Goal: Task Accomplishment & Management: Complete application form

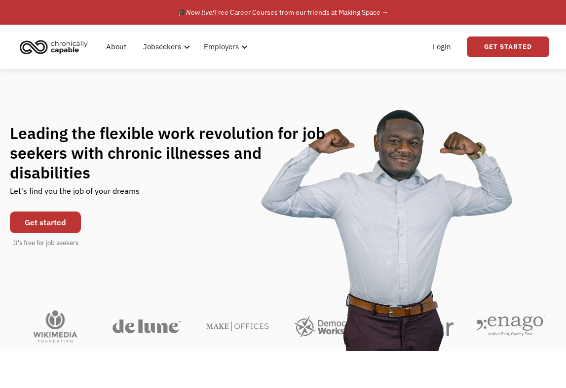
click at [36, 221] on link "Get started" at bounding box center [45, 223] width 71 height 22
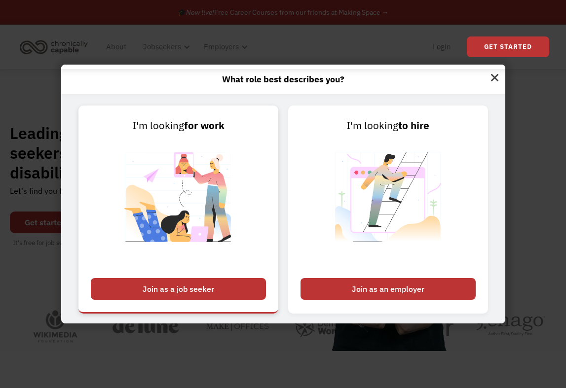
click at [210, 290] on div "Join as a job seeker" at bounding box center [178, 289] width 175 height 22
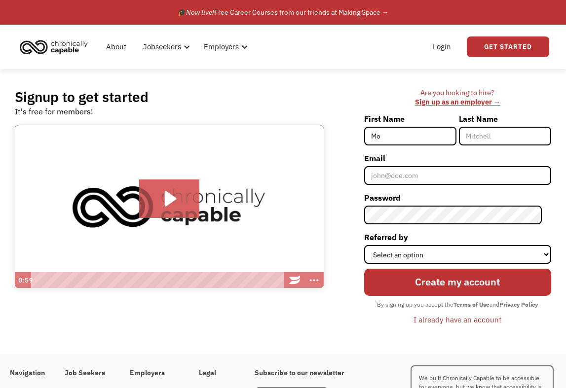
type input "Molly"
type input "Hickey"
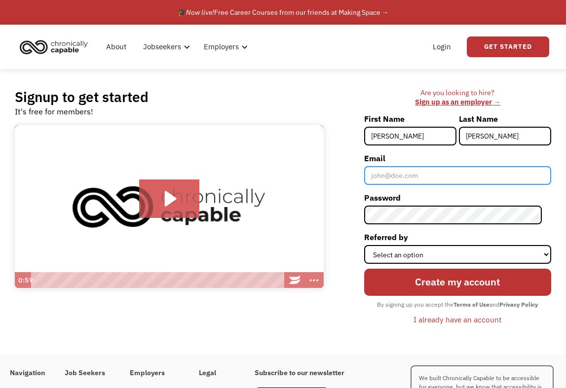
click at [426, 175] on input "Email" at bounding box center [457, 175] width 187 height 19
type input "[EMAIL_ADDRESS][DOMAIN_NAME]"
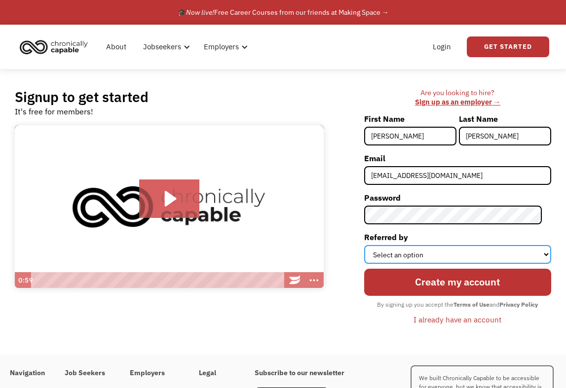
click at [428, 259] on select "Select an option Instagram Facebook Twitter Search Engine News Article Word of …" at bounding box center [457, 254] width 187 height 19
select select "Search Engine"
click at [373, 245] on select "Select an option Instagram Facebook Twitter Search Engine News Article Word of …" at bounding box center [457, 254] width 187 height 19
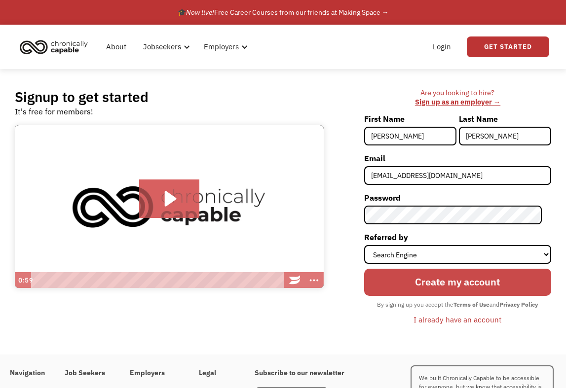
click at [423, 285] on input "Create my account" at bounding box center [457, 282] width 187 height 27
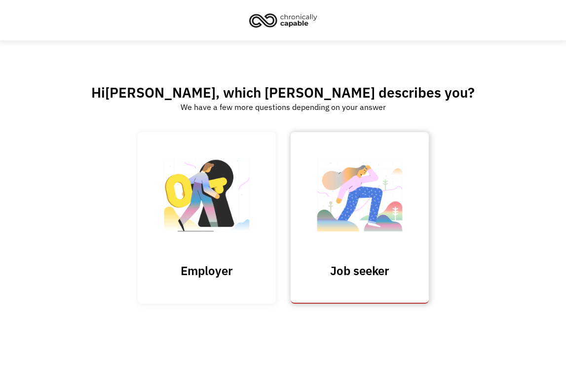
click at [368, 199] on img at bounding box center [359, 200] width 99 height 96
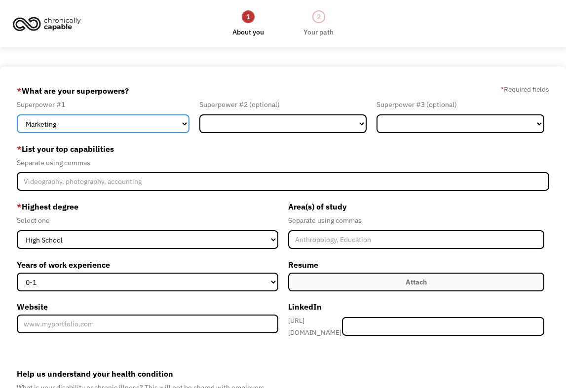
click at [167, 126] on select "Marketing Human Resources Finance Technology Operations Sales Industrial & Manu…" at bounding box center [103, 123] width 172 height 19
select select "Design"
click at [17, 114] on select "Marketing Human Resources Finance Technology Operations Sales Industrial & Manu…" at bounding box center [103, 123] width 172 height 19
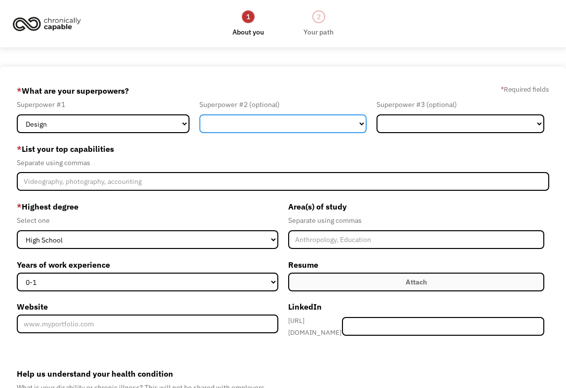
click at [239, 129] on select "Marketing Human Resources Finance Technology Operations Sales Industrial & Manu…" at bounding box center [282, 123] width 167 height 19
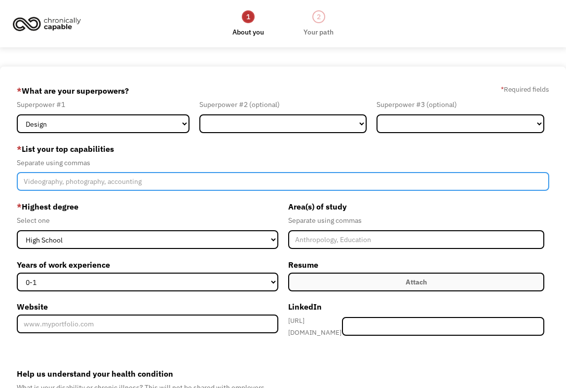
click at [95, 188] on input "Member-Create-Step1" at bounding box center [283, 181] width 532 height 19
type input "set design, photography, pilates instructing, caretaking"
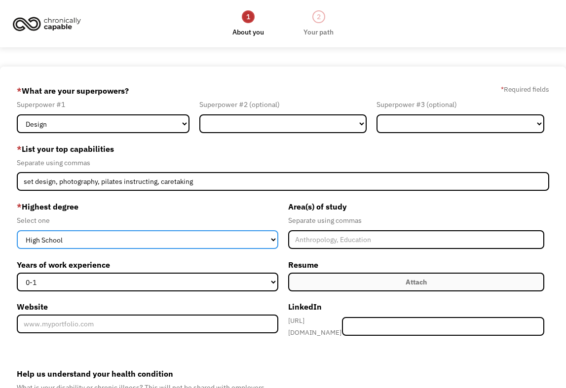
click at [52, 244] on select "High School Associates Bachelors Master's PhD" at bounding box center [147, 239] width 261 height 19
select select "bachelors"
click at [17, 230] on select "High School Associates Bachelors Master's PhD" at bounding box center [147, 239] width 261 height 19
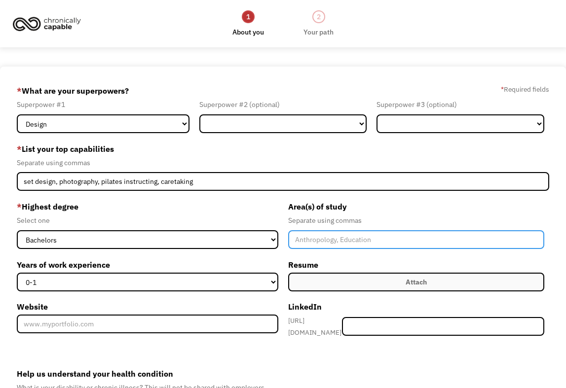
click at [368, 242] on input "Member-Create-Step1" at bounding box center [416, 239] width 256 height 19
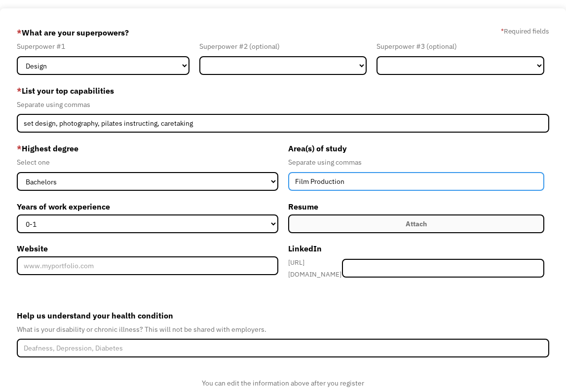
scroll to position [58, 0]
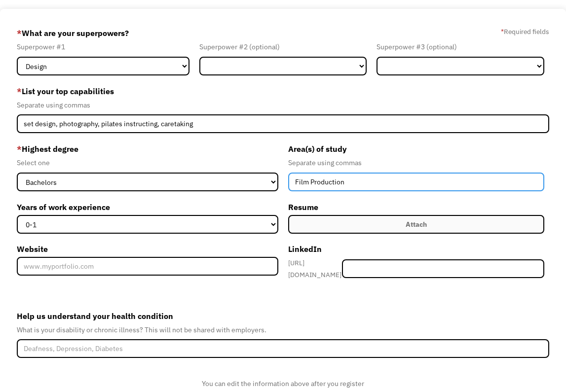
type input "Film Production"
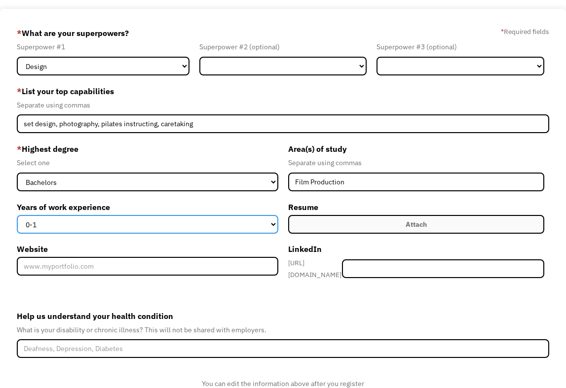
click at [207, 225] on select "0-1 2-4 5-10 11-15 15+" at bounding box center [147, 224] width 261 height 19
select select "15+"
click at [17, 215] on select "0-1 2-4 5-10 11-15 15+" at bounding box center [147, 224] width 261 height 19
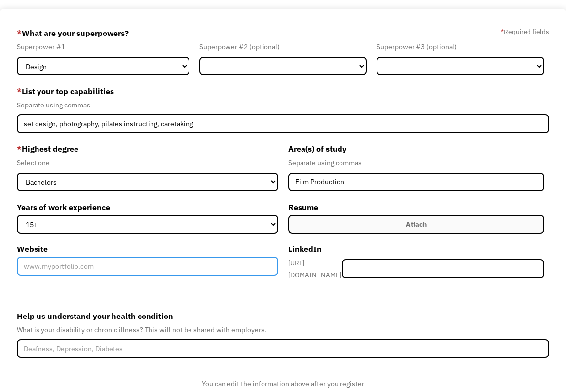
click at [198, 273] on input "Website" at bounding box center [147, 266] width 261 height 19
type input "www.mollyannhickey.com"
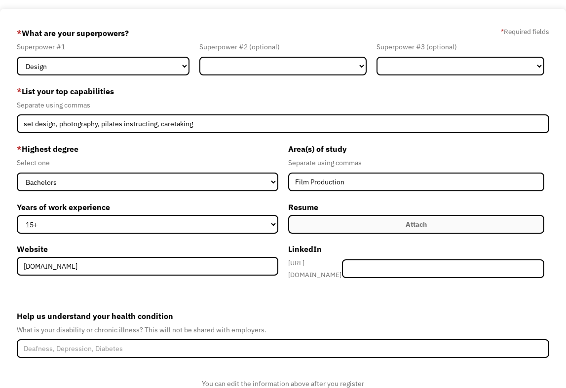
click at [323, 308] on label "Help us understand your health condition" at bounding box center [283, 316] width 532 height 16
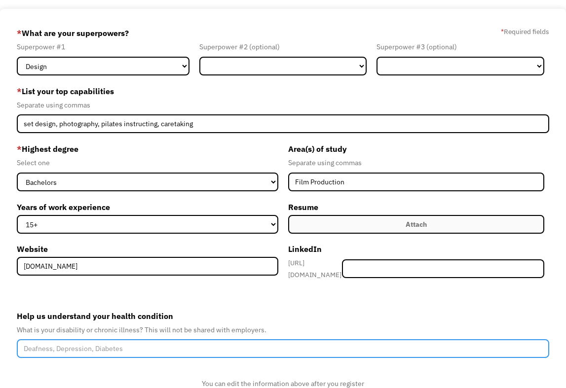
click at [323, 339] on input "Help us understand your health condition" at bounding box center [283, 348] width 532 height 19
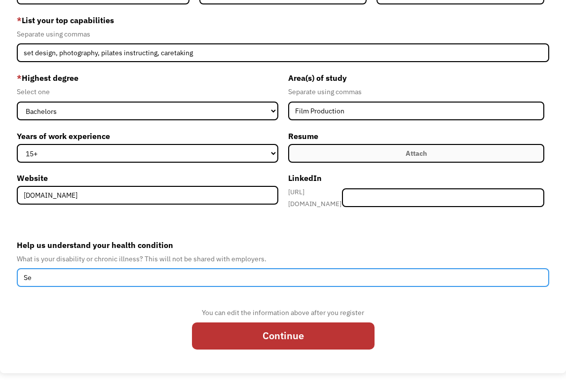
type input "S"
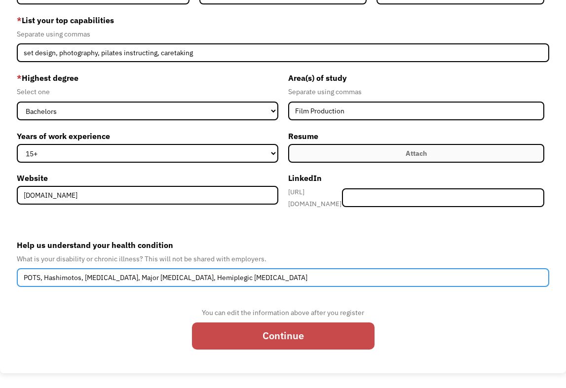
type input "POTS, Hashimotos, Chronic Fatigue Syndrome, Major Depressive Disorder, Hemipleg…"
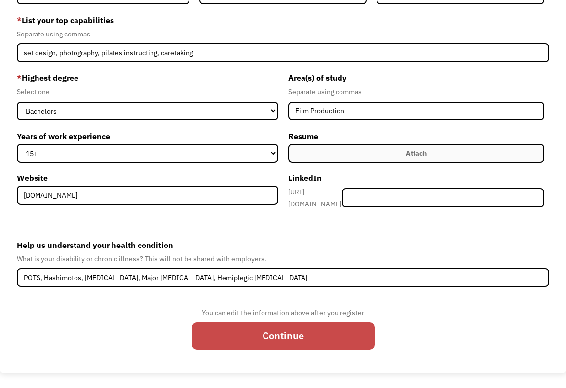
click at [223, 334] on input "Continue" at bounding box center [283, 336] width 182 height 27
type input "Please wait..."
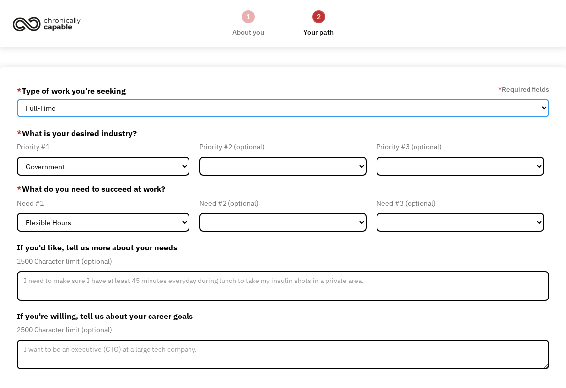
click at [122, 111] on select "Full-Time Part-Time Both Full-Time and Part-Time" at bounding box center [283, 108] width 532 height 19
select select "Both Full-Time and Part-Time"
click at [17, 99] on select "Full-Time Part-Time Both Full-Time and Part-Time" at bounding box center [283, 108] width 532 height 19
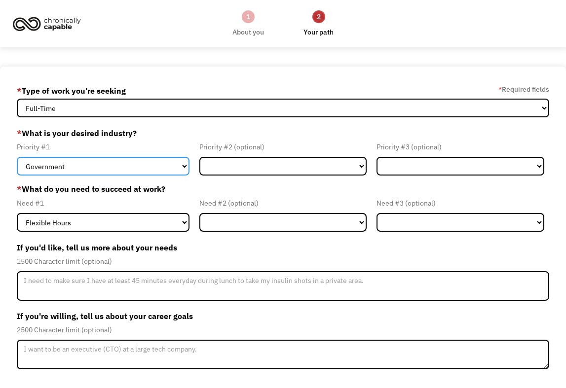
click at [105, 165] on select "Government Finance & Insurance Health & Social Care Tech & Engineering Creative…" at bounding box center [103, 166] width 172 height 19
select select "Creative & Design"
click at [17, 157] on select "Government Finance & Insurance Health & Social Care Tech & Engineering Creative…" at bounding box center [103, 166] width 172 height 19
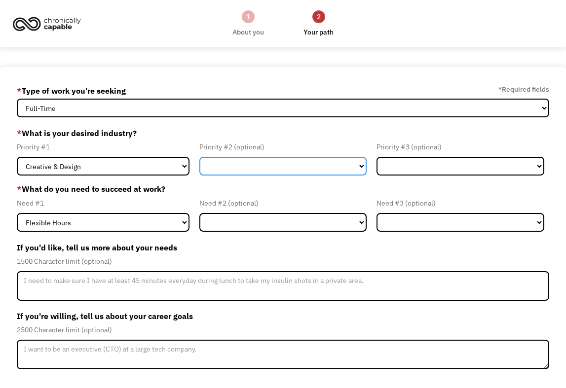
click at [256, 165] on select "Government Finance & Insurance Health & Social Care Tech & Engineering Creative…" at bounding box center [282, 166] width 167 height 19
select select "Administrative"
click at [199, 157] on select "Government Finance & Insurance Health & Social Care Tech & Engineering Creative…" at bounding box center [282, 166] width 167 height 19
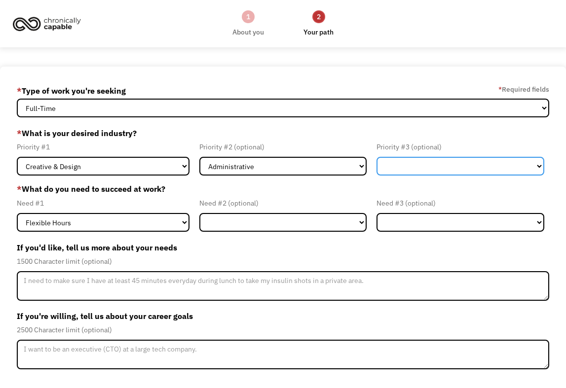
click at [402, 161] on select "Government Finance & Insurance Health & Social Care Tech & Engineering Creative…" at bounding box center [459, 166] width 167 height 19
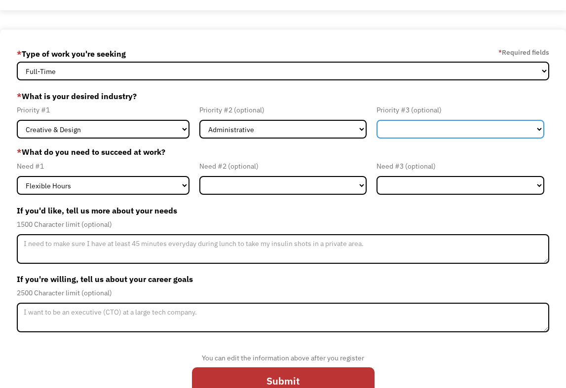
scroll to position [38, 0]
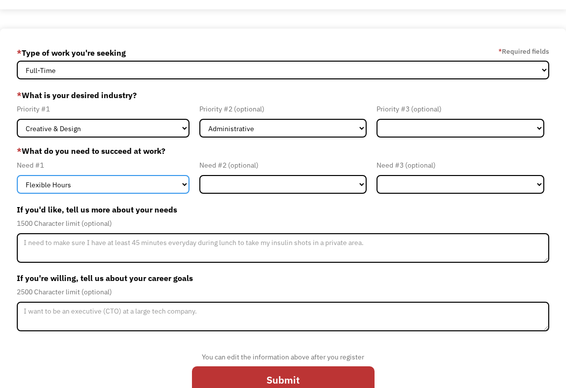
click at [136, 188] on select "Flexible Hours Remote Work Service Animal On-site Accommodations Visual Support…" at bounding box center [103, 184] width 172 height 19
select select "Remote Work"
click at [17, 175] on select "Flexible Hours Remote Work Service Animal On-site Accommodations Visual Support…" at bounding box center [103, 184] width 172 height 19
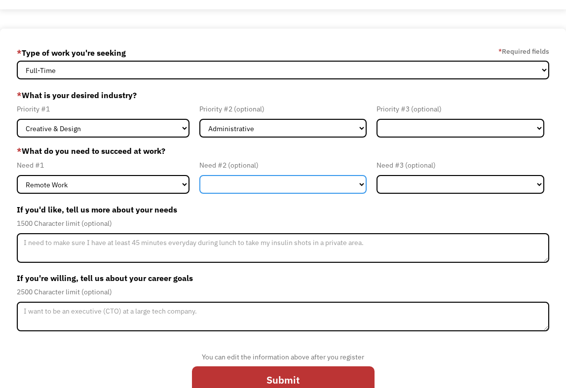
click at [234, 186] on select "Flexible Hours Remote Work Service Animal On-site Accommodations Visual Support…" at bounding box center [282, 184] width 167 height 19
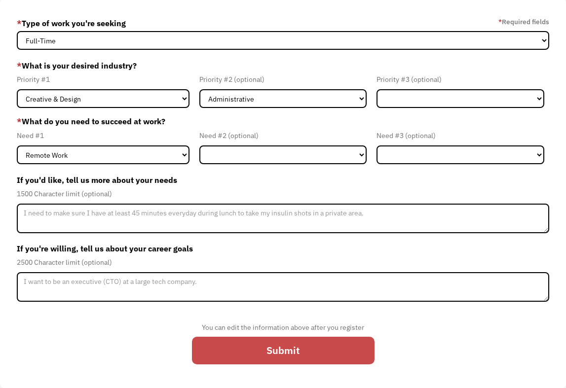
click at [265, 361] on input "Submit" at bounding box center [283, 350] width 182 height 27
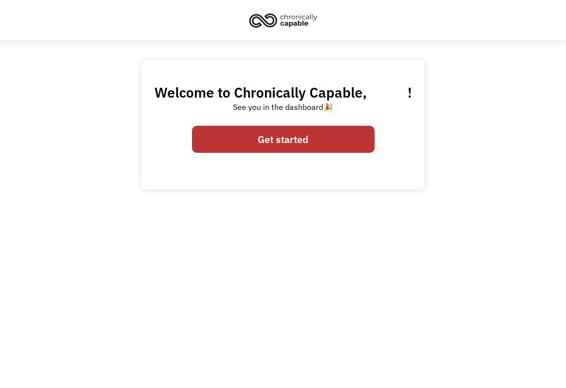
click at [313, 141] on link "Get started" at bounding box center [283, 139] width 182 height 27
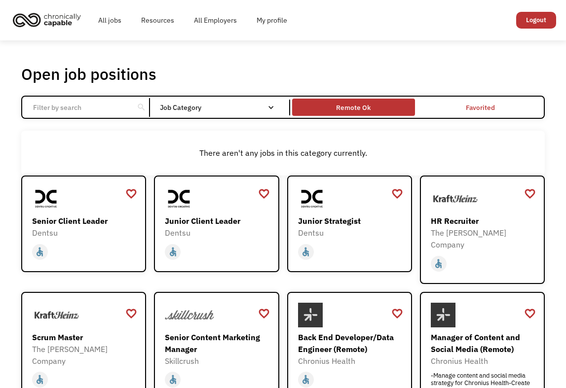
click at [366, 103] on div "Remote Ok" at bounding box center [353, 108] width 35 height 12
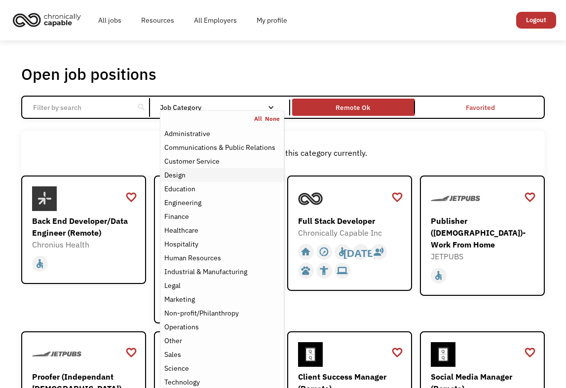
click at [183, 175] on div "Design" at bounding box center [174, 175] width 21 height 12
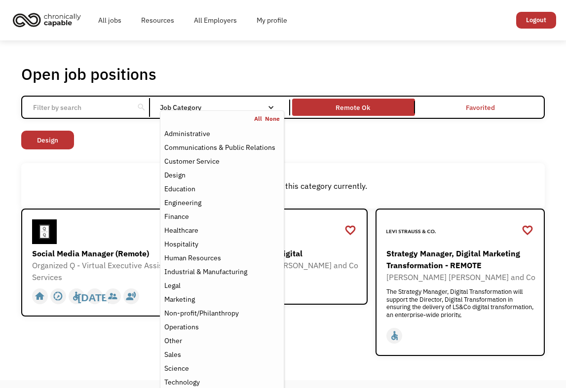
click at [83, 177] on div "There aren't any jobs in this category currently." at bounding box center [282, 185] width 523 height 45
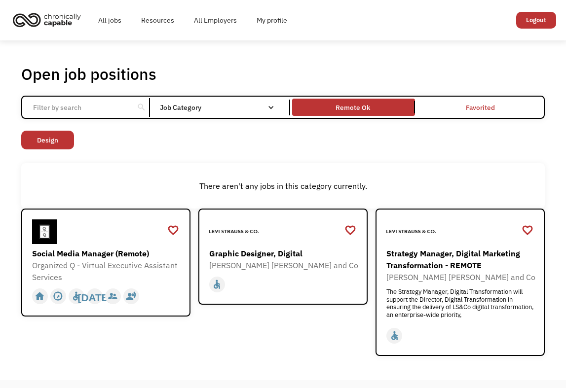
scroll to position [109, 0]
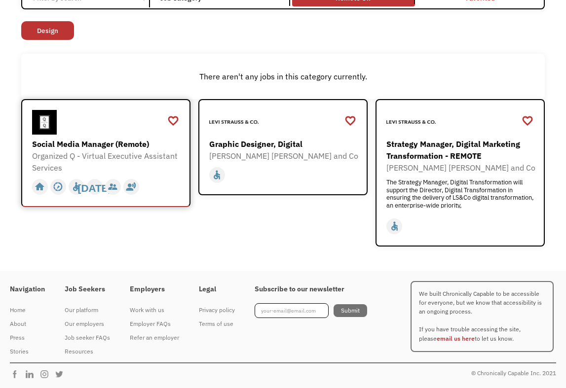
click at [113, 158] on div "Organized Q - Virtual Executive Assistant Services" at bounding box center [107, 162] width 150 height 24
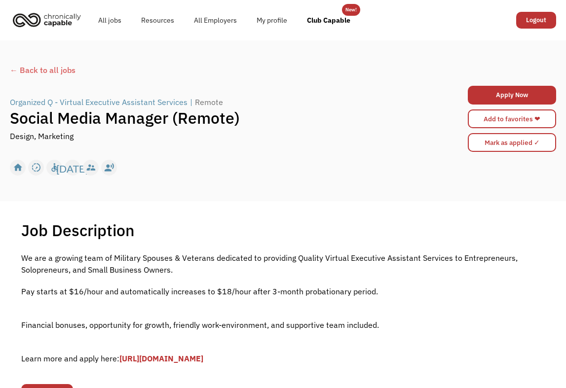
click at [429, 291] on p "Pay starts at $16/hour and automatically increases to $18/hour after 3-month pr…" at bounding box center [282, 292] width 523 height 12
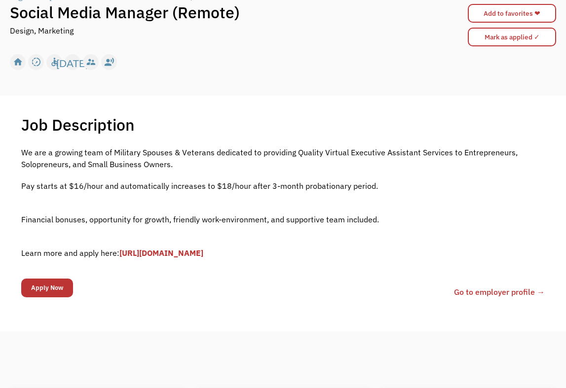
scroll to position [106, 0]
click at [203, 255] on link "[URL][DOMAIN_NAME]" at bounding box center [161, 253] width 84 height 10
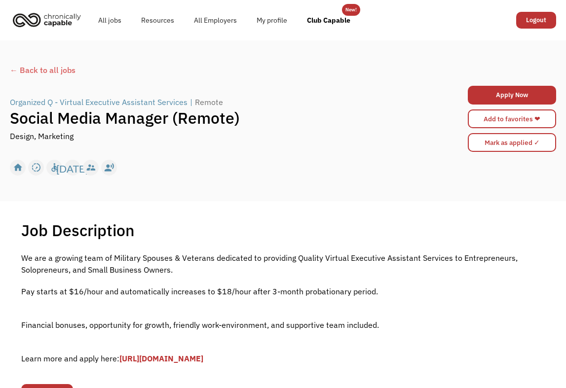
click at [51, 69] on div "← Back to all jobs" at bounding box center [283, 70] width 546 height 12
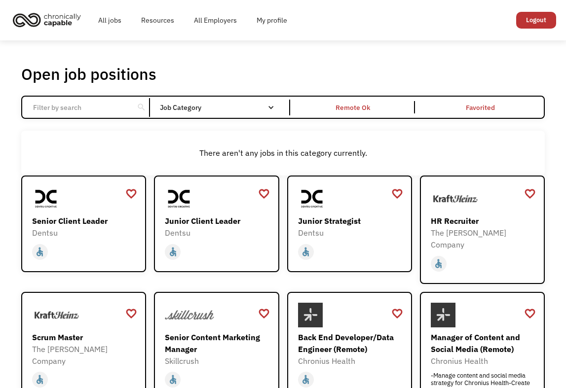
click at [6, 164] on div "Open job positions You have X liked items Search search Filter by category Admi…" at bounding box center [283, 334] width 566 height 589
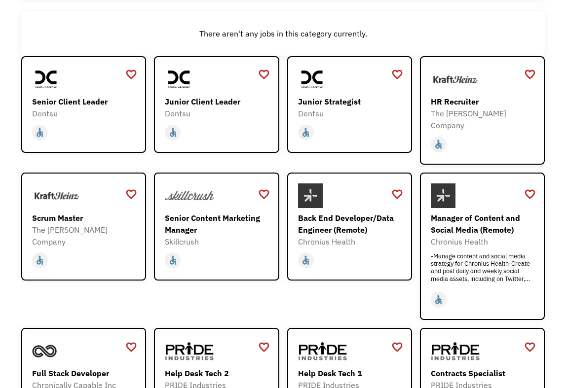
scroll to position [125, 0]
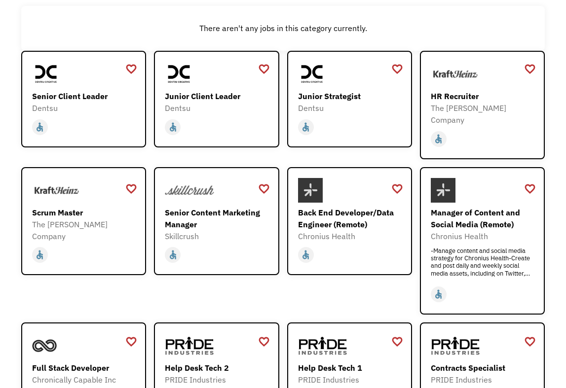
click at [6, 63] on div "Open job positions You have X liked items Search search Filter by category Admi…" at bounding box center [283, 210] width 566 height 589
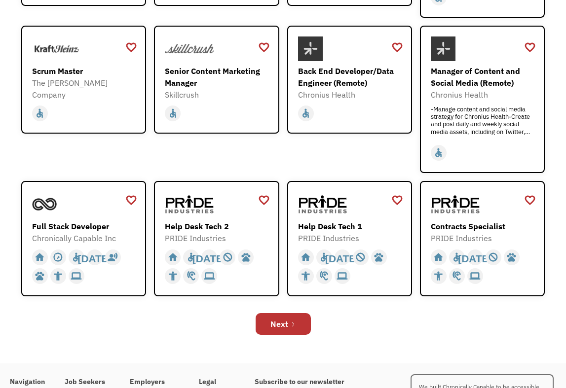
scroll to position [270, 0]
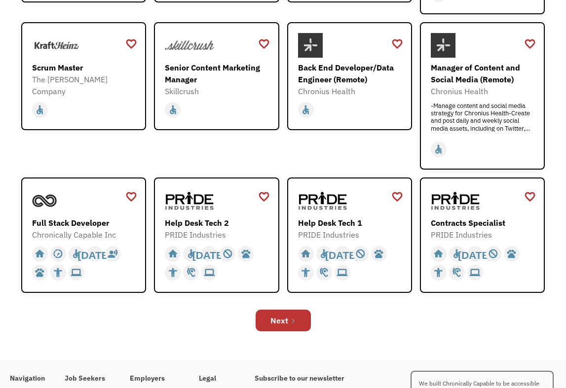
click at [14, 200] on div "Open job positions You have X liked items Search search Filter by category Admi…" at bounding box center [282, 65] width 543 height 550
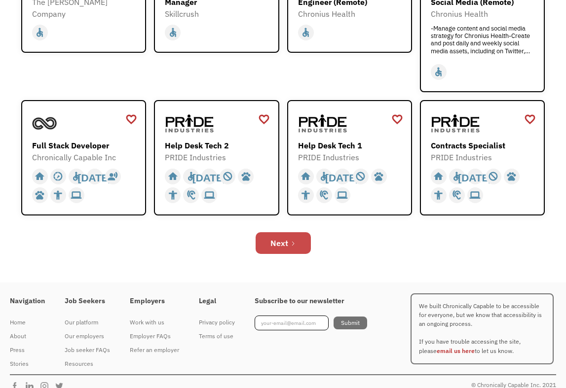
click at [263, 236] on link "Next" at bounding box center [282, 243] width 55 height 22
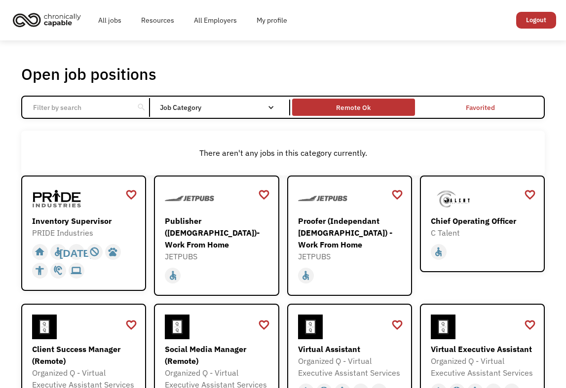
click at [353, 104] on div "Remote Ok" at bounding box center [353, 108] width 35 height 12
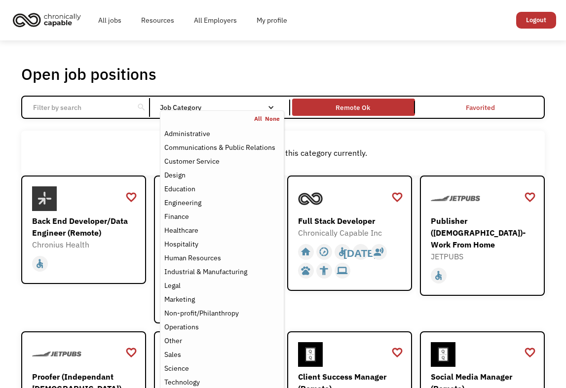
click at [258, 104] on div "Job Category" at bounding box center [222, 107] width 124 height 7
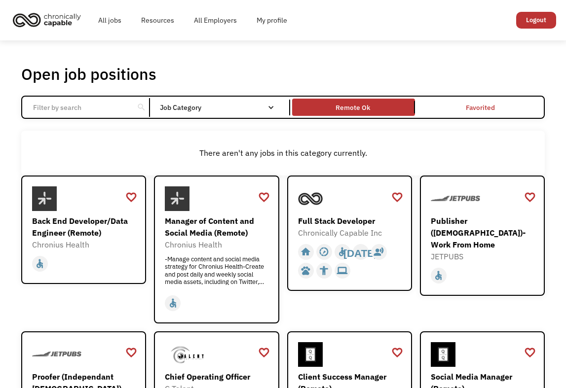
click at [274, 108] on div "Job Category" at bounding box center [222, 107] width 124 height 7
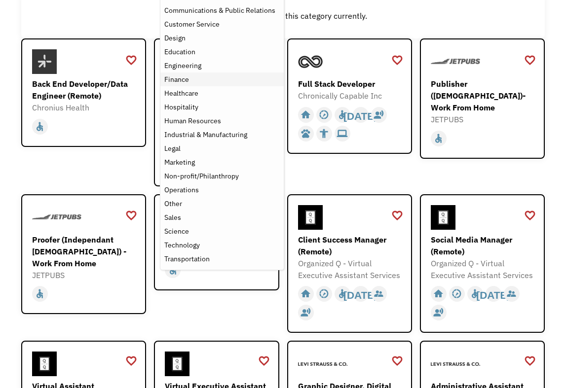
scroll to position [147, 0]
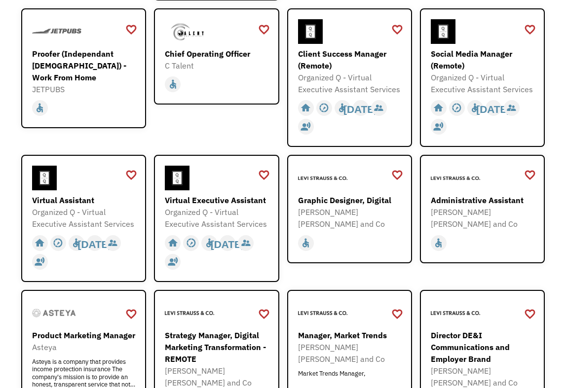
scroll to position [328, 0]
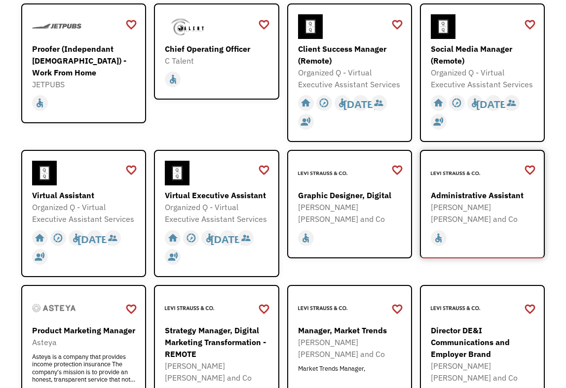
click at [484, 192] on div "Administrative Assistant" at bounding box center [484, 195] width 106 height 12
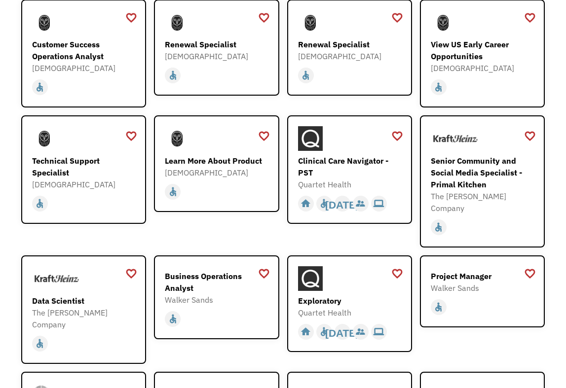
scroll to position [911, 0]
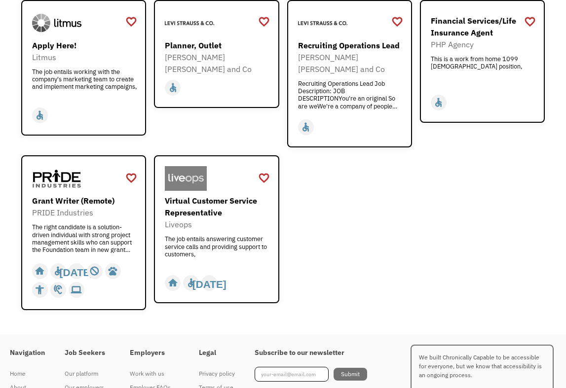
scroll to position [1298, 0]
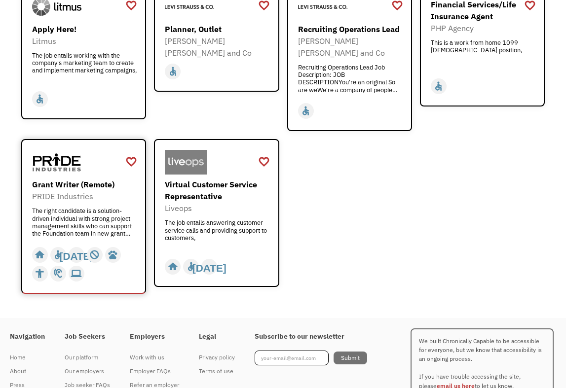
click at [83, 190] on div "PRIDE Industries" at bounding box center [85, 196] width 106 height 12
click at [242, 219] on div "The job entails answering customer service calls and providing support to custo…" at bounding box center [218, 234] width 106 height 30
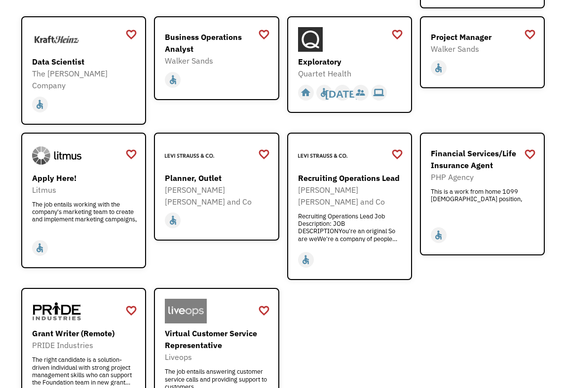
scroll to position [1146, 0]
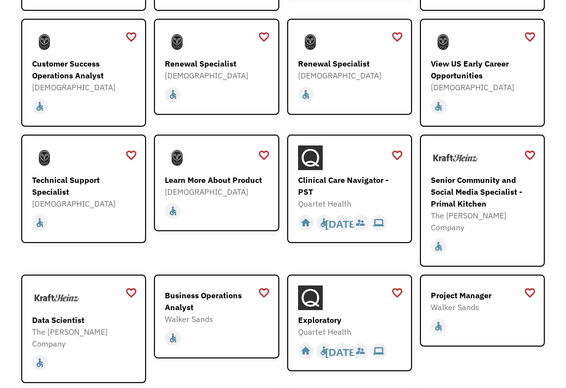
scroll to position [890, 0]
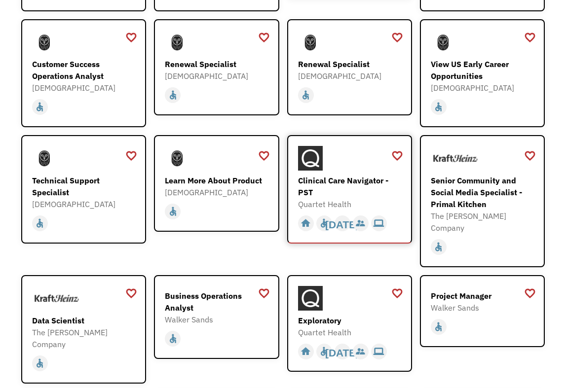
click at [368, 175] on div "Clinical Care Navigator - PST" at bounding box center [351, 187] width 106 height 24
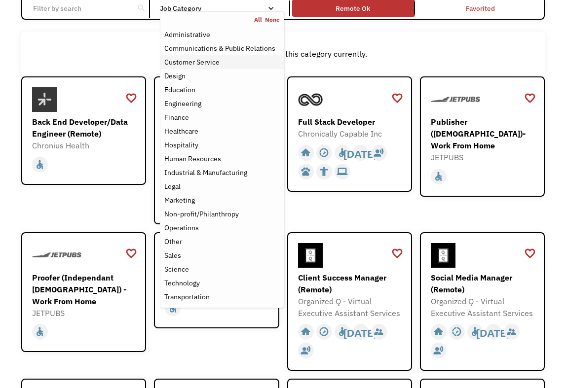
scroll to position [100, 0]
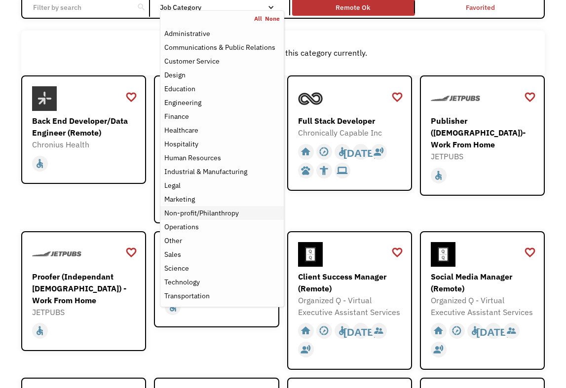
click at [225, 206] on link "Non-profit/Philanthropy" at bounding box center [221, 213] width 123 height 14
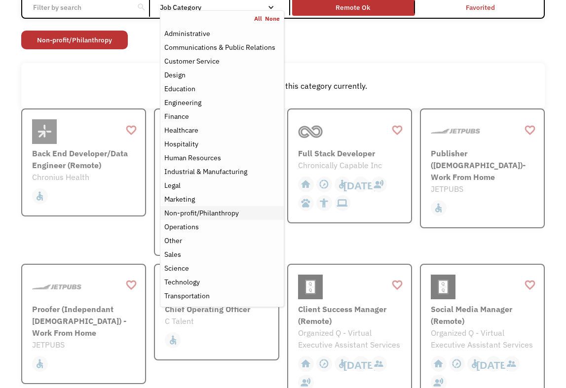
scroll to position [19, 0]
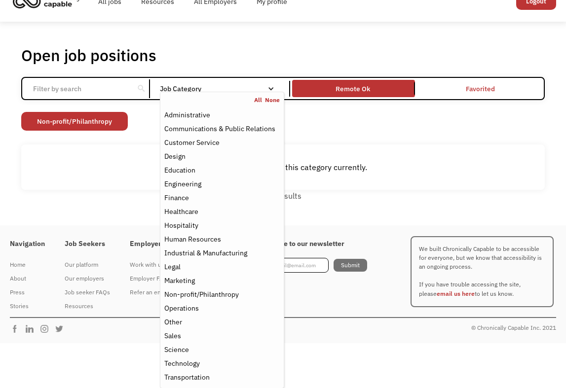
click at [322, 121] on div "Non-profit/Philanthropy Other Transportation Technology Science Sales Operation…" at bounding box center [282, 122] width 523 height 21
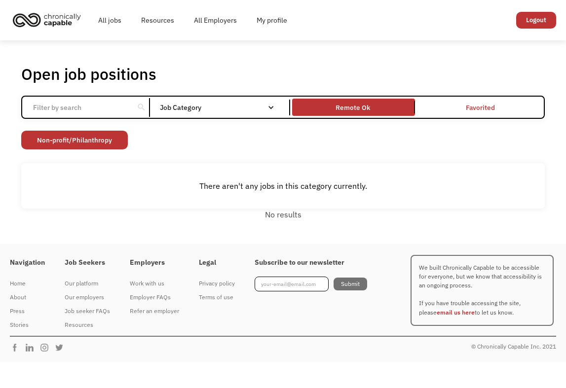
scroll to position [0, 0]
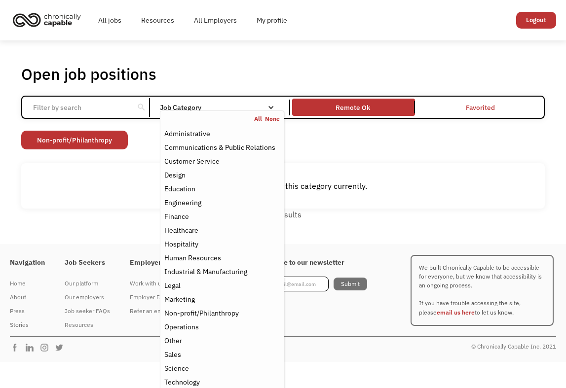
click at [268, 111] on nav "All None Administrative Communications & Public Relations Customer Service Desi…" at bounding box center [222, 258] width 124 height 297
click at [268, 121] on link "None" at bounding box center [272, 119] width 15 height 8
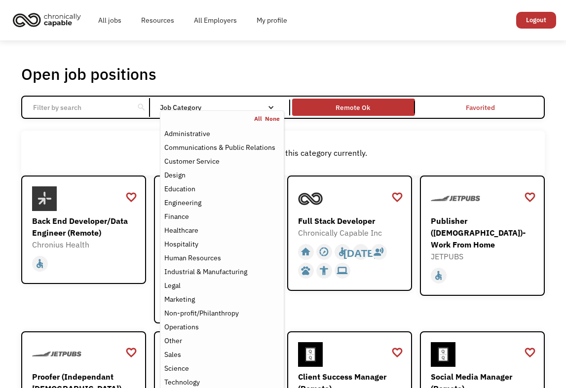
click at [256, 120] on link "All" at bounding box center [259, 119] width 11 height 8
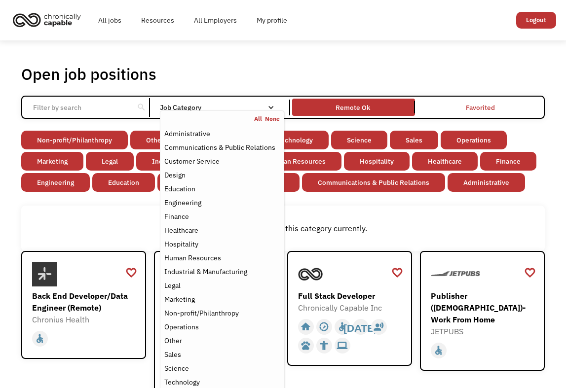
click at [270, 119] on link "None" at bounding box center [272, 119] width 15 height 8
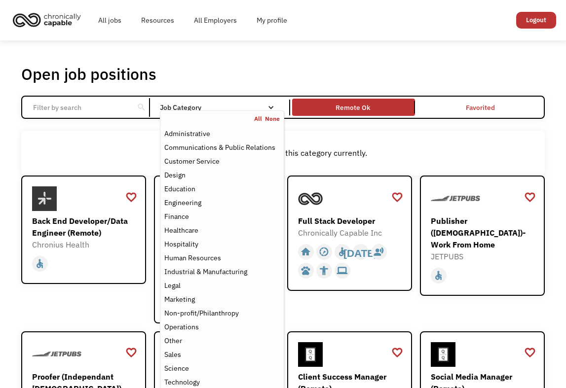
click at [326, 134] on div "There aren't any jobs in this category currently." at bounding box center [282, 153] width 523 height 45
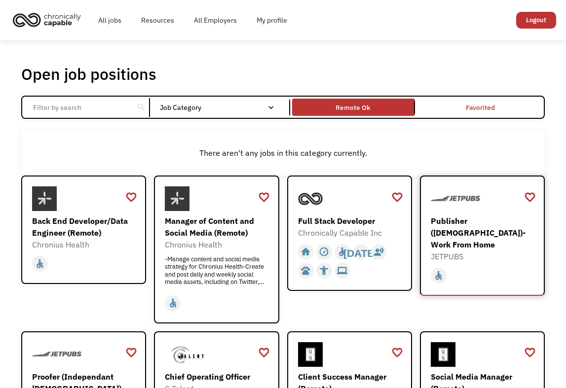
click at [496, 245] on div "Publisher ([DEMOGRAPHIC_DATA])- Work From Home" at bounding box center [484, 233] width 106 height 36
click at [127, 106] on input "Email Form" at bounding box center [78, 107] width 102 height 19
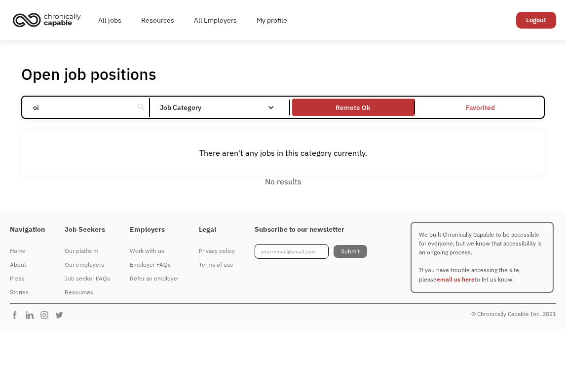
type input "o"
type input "p"
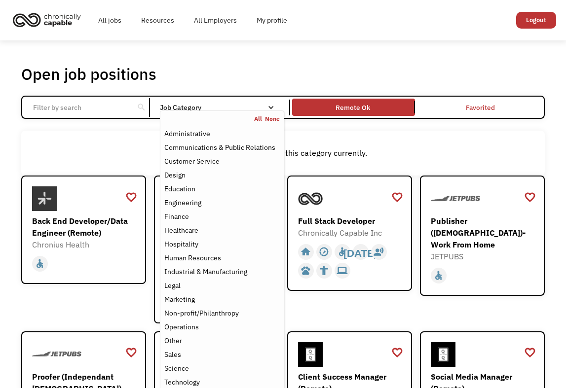
click at [245, 103] on div "Job Category" at bounding box center [222, 108] width 124 height 16
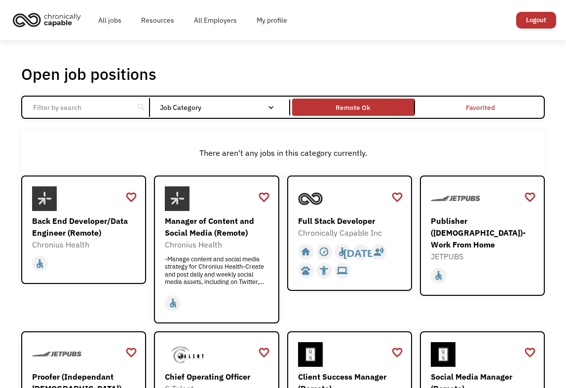
click at [245, 103] on div "Job Category" at bounding box center [222, 108] width 124 height 16
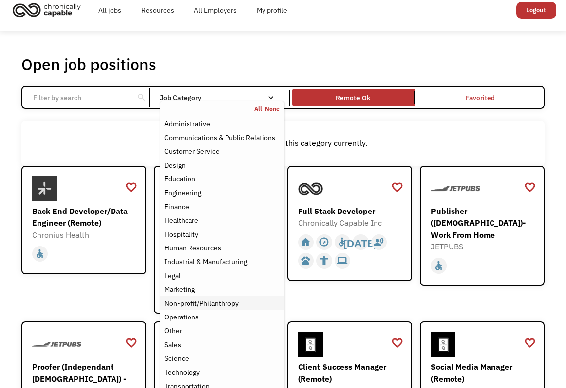
scroll to position [1, 0]
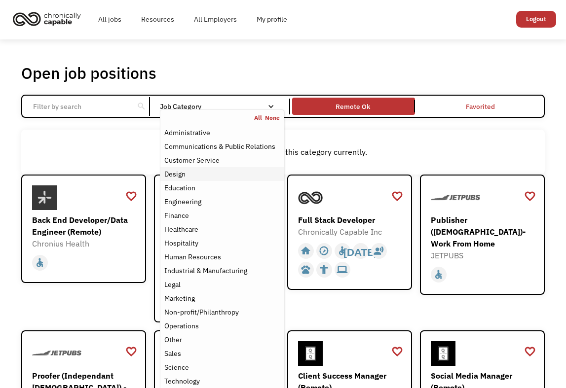
click at [217, 173] on div "Design" at bounding box center [221, 174] width 115 height 12
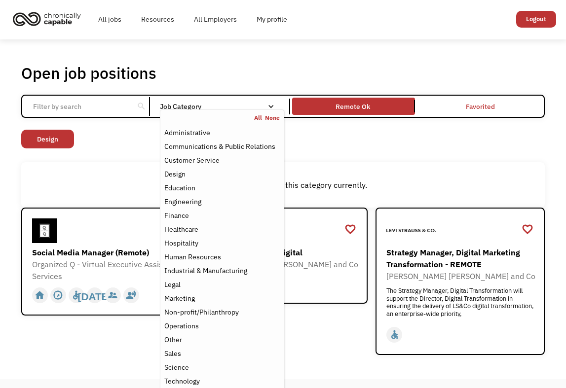
click at [132, 157] on div "Open job positions You have X liked items Search search Filter by category Admi…" at bounding box center [282, 209] width 523 height 292
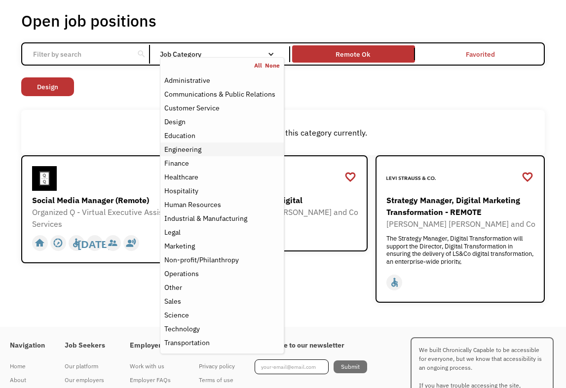
scroll to position [54, 0]
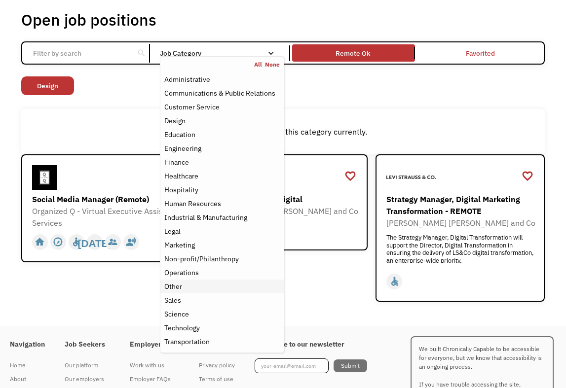
click at [176, 283] on div "Other" at bounding box center [173, 287] width 18 height 12
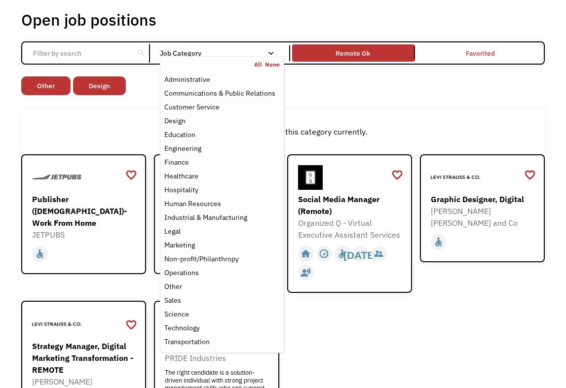
click at [319, 108] on div "Open job positions You have X liked items Search search Filter by category Admi…" at bounding box center [282, 241] width 523 height 463
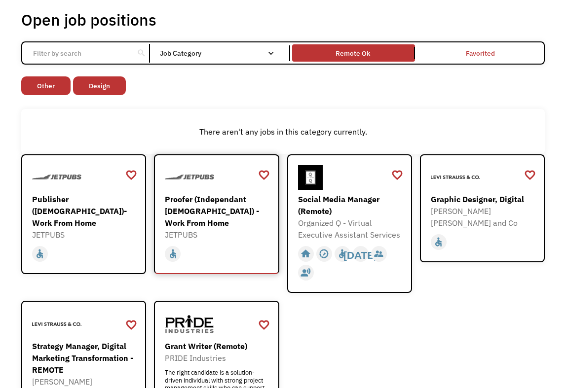
click at [216, 242] on div "home slow_motion_video accessible today not_interested supervisor_account recor…" at bounding box center [218, 252] width 106 height 23
click at [280, 227] on div "favorite_border favorite Saving Senior Client Leader Dentsu https://join.smartr…" at bounding box center [282, 313] width 523 height 318
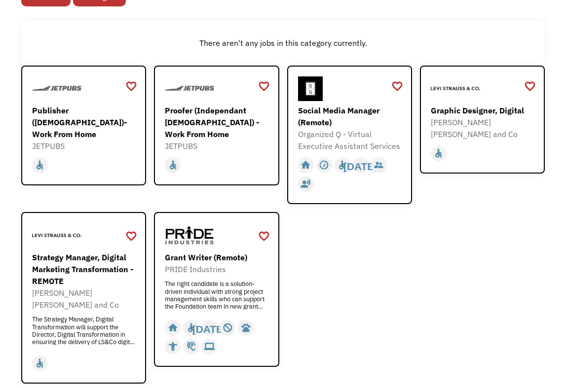
scroll to position [144, 0]
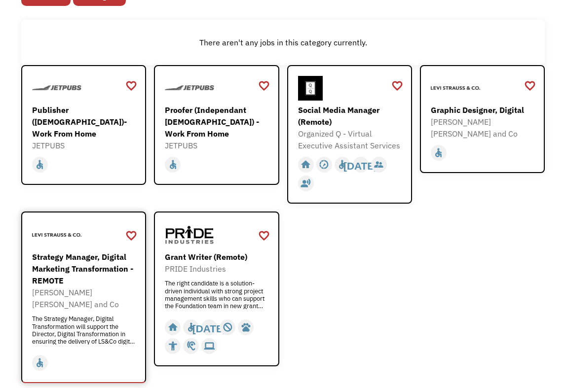
click at [95, 266] on div "Strategy Manager, Digital Marketing Transformation - REMOTE" at bounding box center [85, 269] width 106 height 36
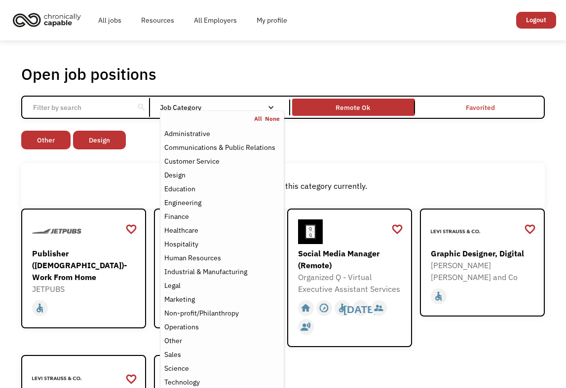
click at [225, 104] on div "Job Category" at bounding box center [222, 108] width 124 height 16
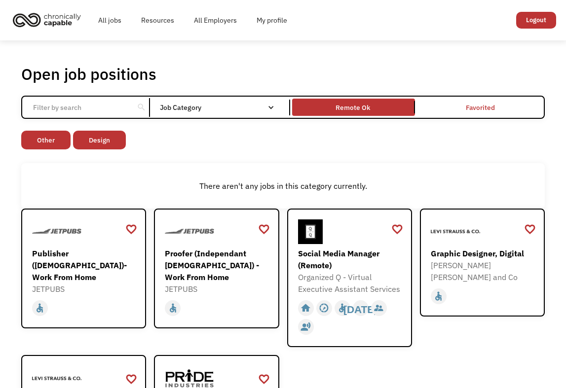
click at [225, 104] on div "Job Category" at bounding box center [222, 107] width 124 height 7
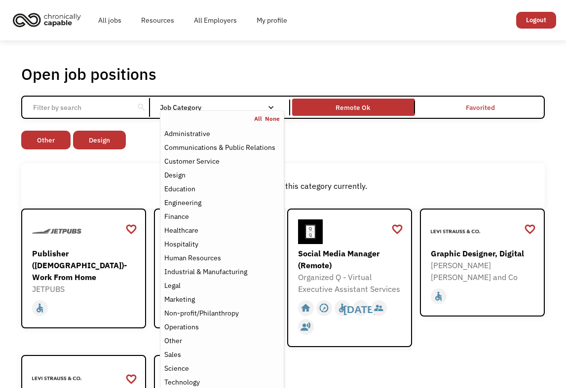
click at [270, 118] on link "None" at bounding box center [272, 119] width 15 height 8
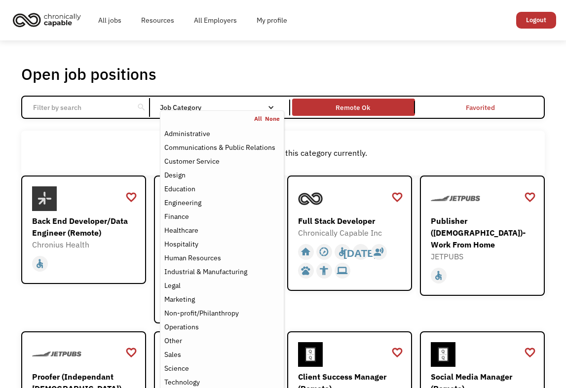
click at [134, 136] on div "There aren't any jobs in this category currently." at bounding box center [282, 153] width 523 height 45
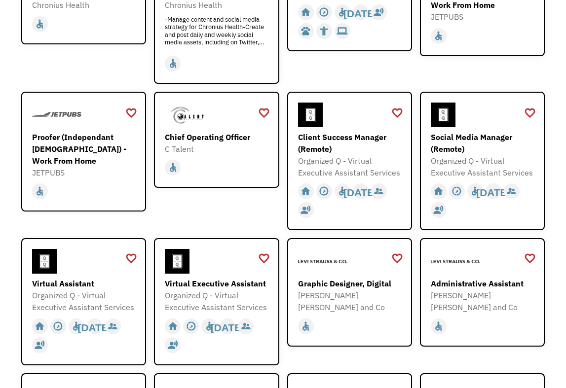
scroll to position [245, 0]
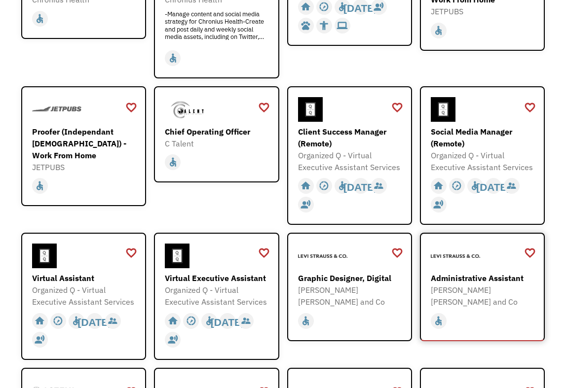
click at [481, 288] on div "[PERSON_NAME] [PERSON_NAME] and Co" at bounding box center [484, 296] width 106 height 24
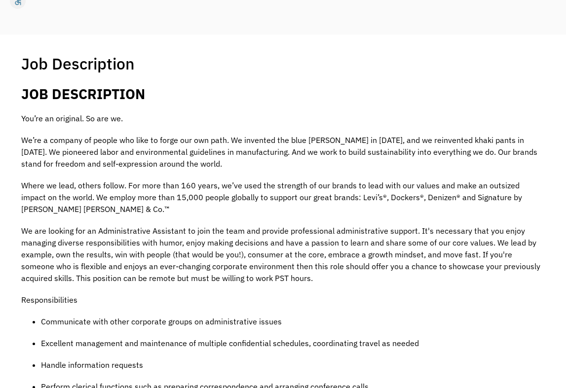
scroll to position [167, 0]
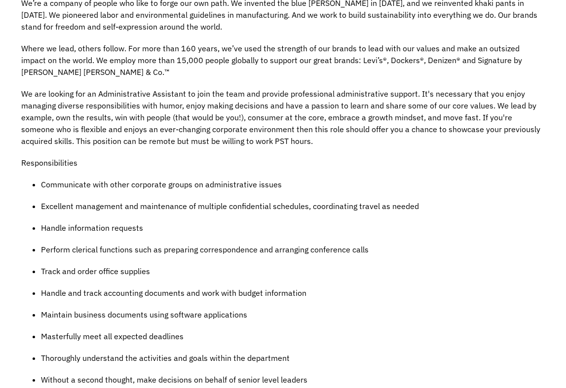
scroll to position [305, 0]
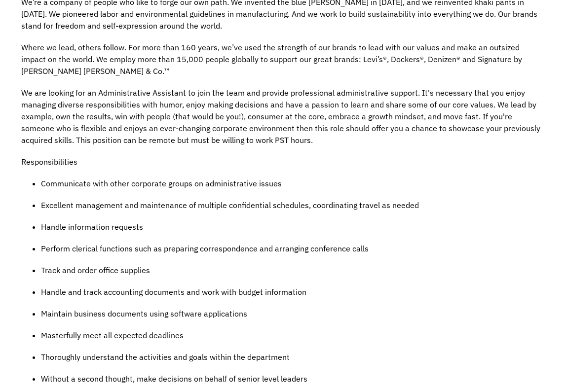
click at [451, 290] on p "Handle and track accounting documents and work with budget information" at bounding box center [293, 292] width 504 height 12
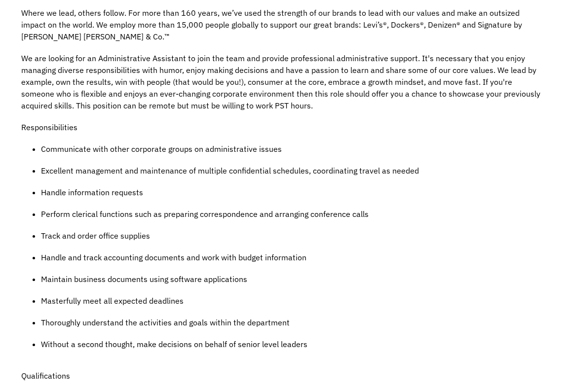
scroll to position [340, 0]
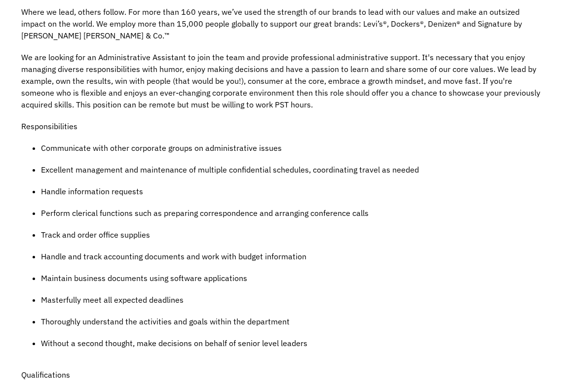
click at [359, 281] on p "Maintain business documents using software applications" at bounding box center [293, 278] width 504 height 12
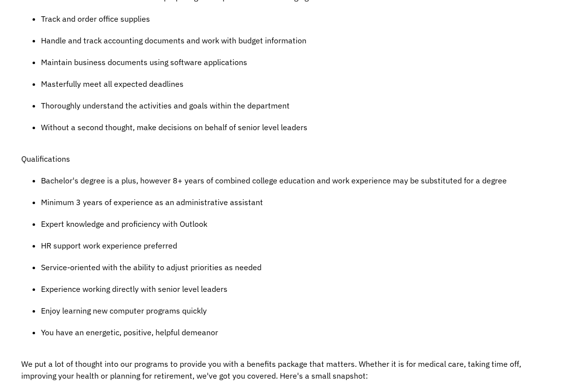
scroll to position [559, 0]
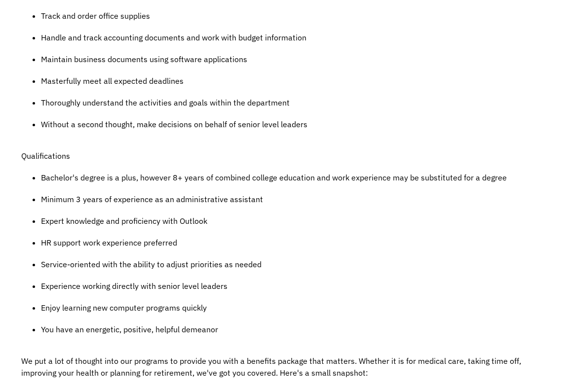
click at [359, 281] on p "Experience working directly with senior level leaders" at bounding box center [293, 286] width 504 height 12
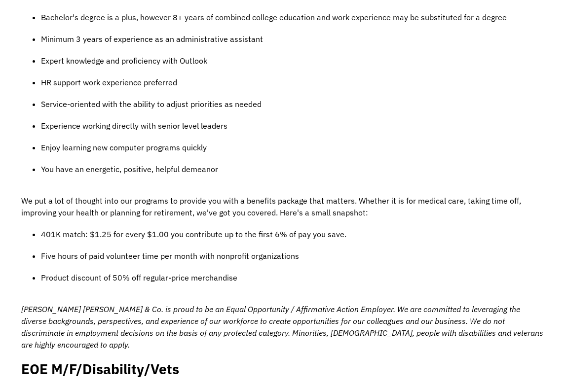
scroll to position [721, 0]
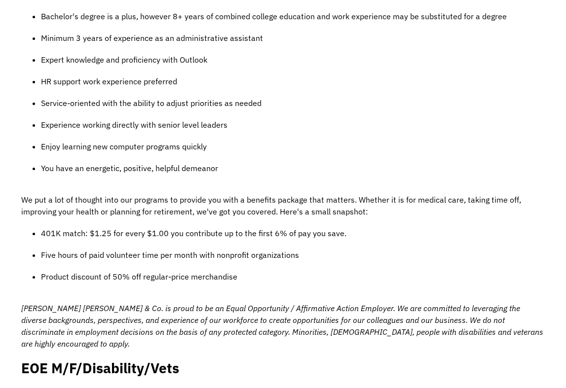
click at [359, 281] on p "Product discount of 50% off regular-price merchandise" at bounding box center [293, 277] width 504 height 12
click at [277, 278] on p "Product discount of 50% off regular-price merchandise" at bounding box center [293, 277] width 504 height 12
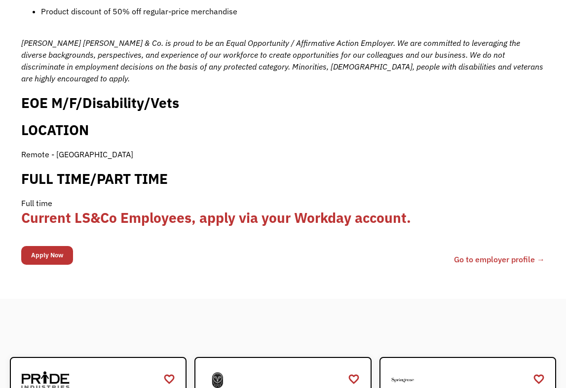
scroll to position [992, 0]
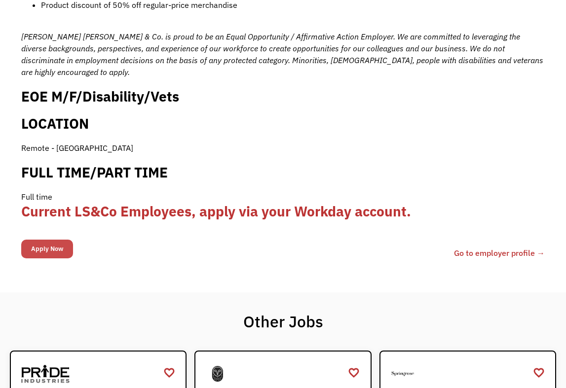
click at [56, 241] on input "Apply Now" at bounding box center [47, 249] width 52 height 19
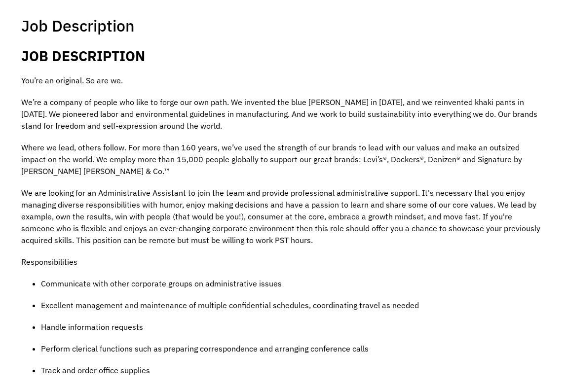
scroll to position [0, 0]
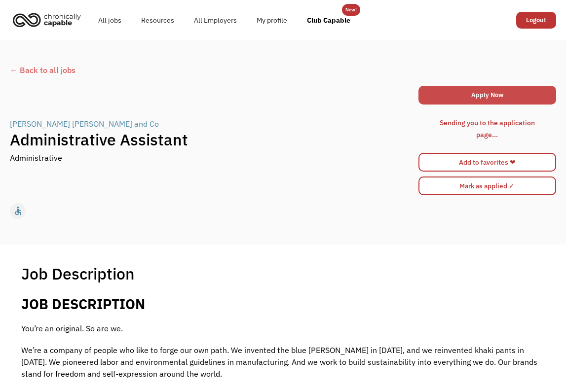
click at [467, 100] on link "Apply Now" at bounding box center [487, 95] width 138 height 19
click at [28, 67] on div "← Back to all jobs" at bounding box center [283, 70] width 546 height 12
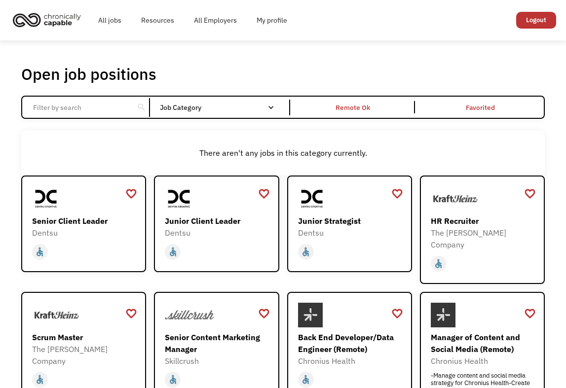
click at [7, 176] on div "Open job positions You have X liked items Search search Filter by category Admi…" at bounding box center [283, 340] width 566 height 601
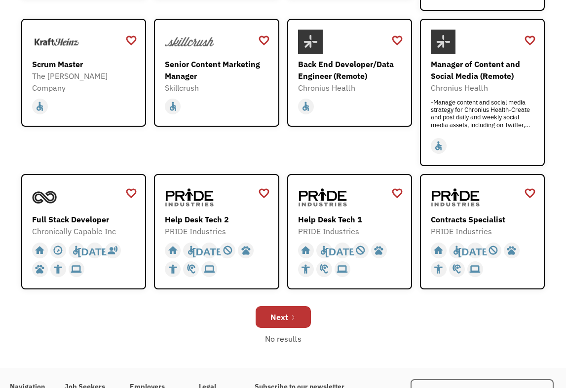
scroll to position [274, 0]
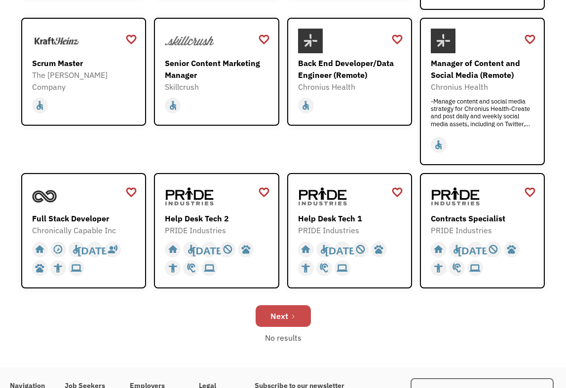
click at [277, 310] on div "Next" at bounding box center [279, 316] width 18 height 12
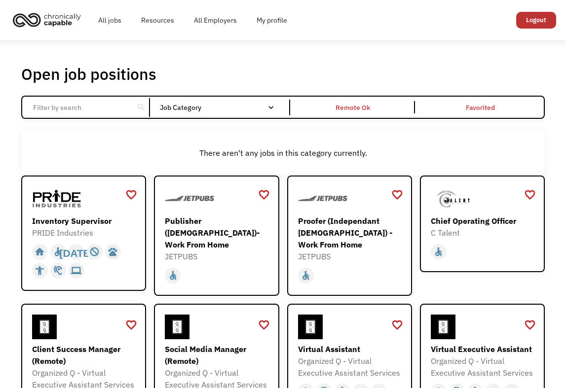
click at [340, 109] on div "Remote Ok" at bounding box center [353, 108] width 35 height 12
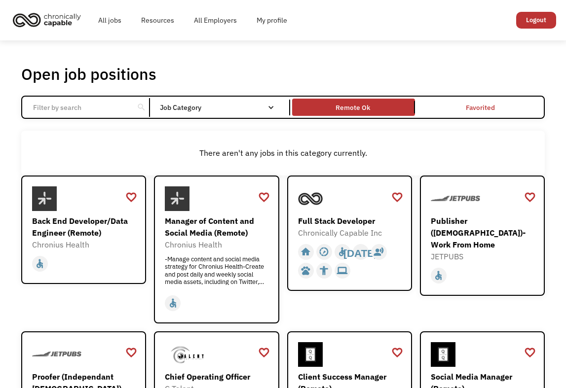
click at [282, 174] on div "There aren't any jobs in this category currently." at bounding box center [282, 153] width 523 height 45
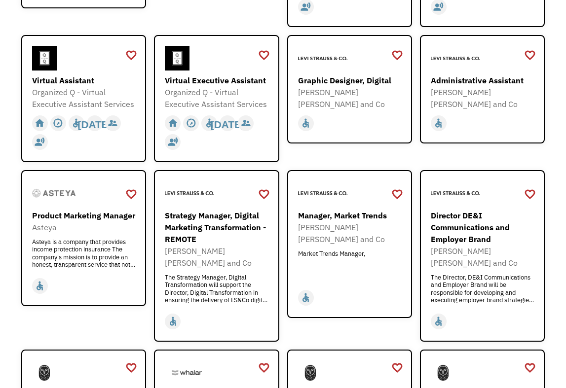
scroll to position [445, 0]
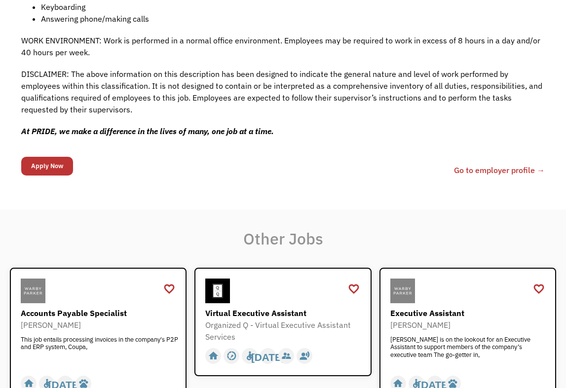
scroll to position [1005, 0]
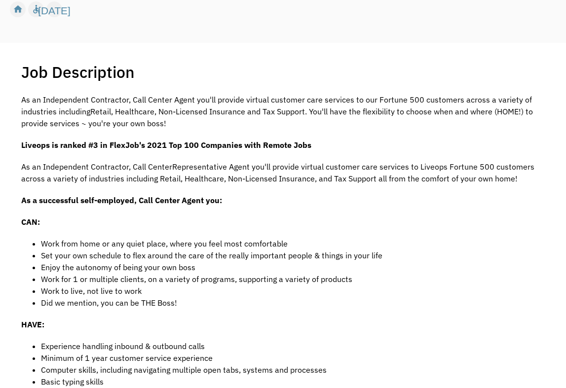
scroll to position [166, 0]
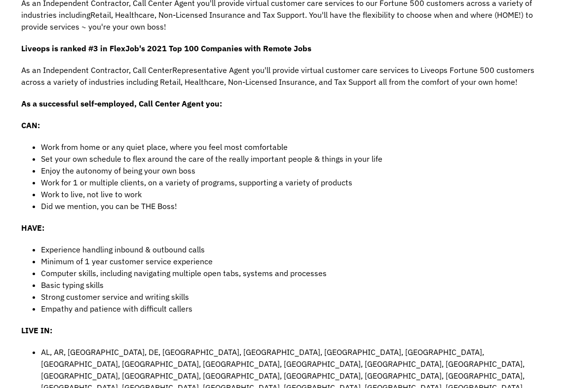
scroll to position [258, 0]
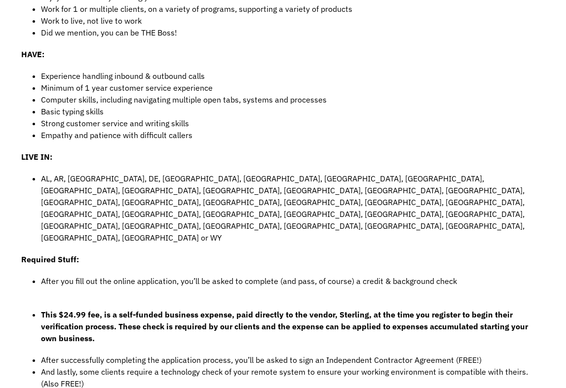
scroll to position [437, 0]
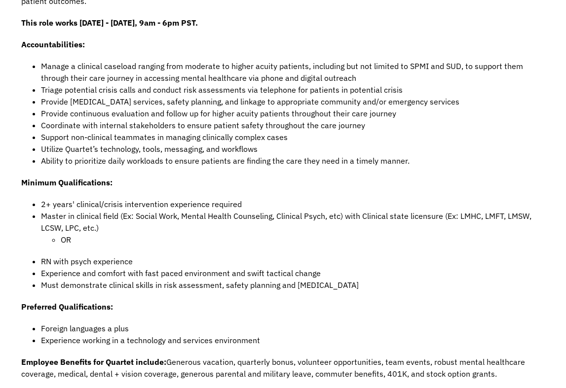
scroll to position [499, 0]
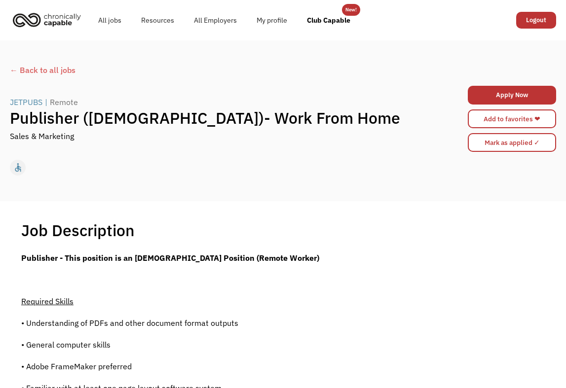
click at [311, 220] on div "Job Description Filter using keywords Search" at bounding box center [282, 230] width 523 height 20
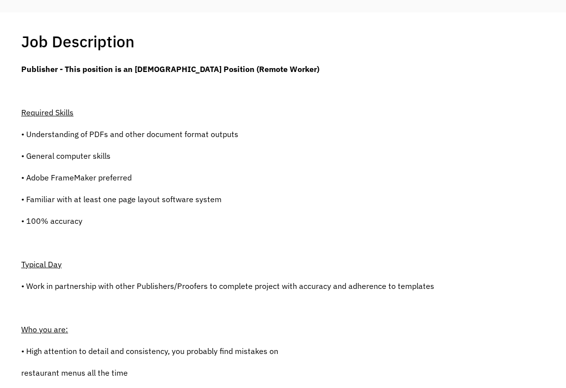
scroll to position [46, 0]
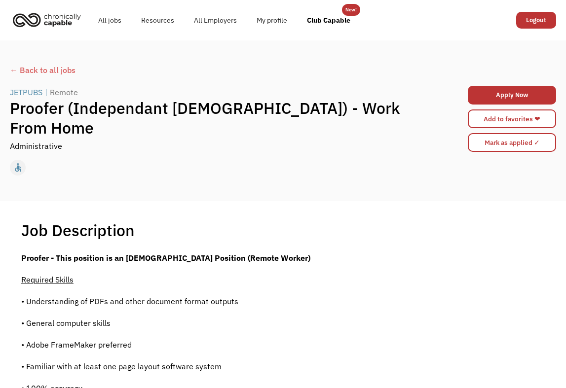
click at [303, 275] on p "Required Skills" at bounding box center [227, 280] width 413 height 12
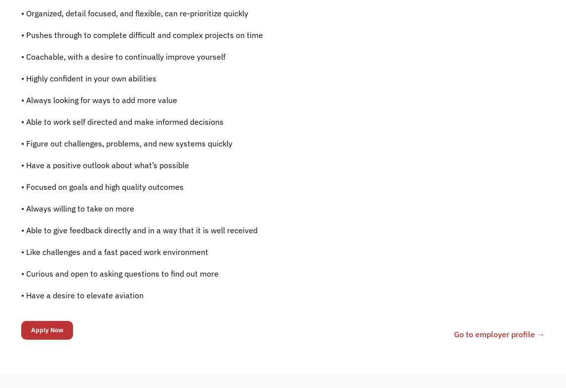
scroll to position [574, 0]
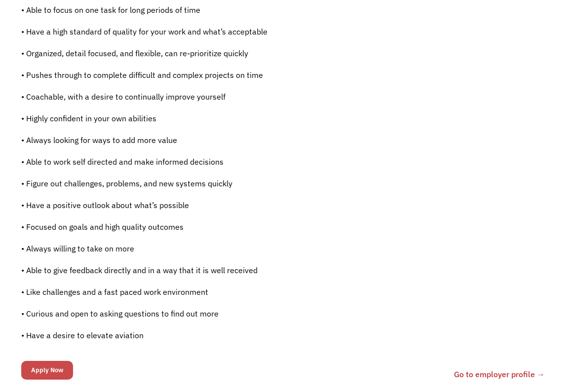
click at [50, 371] on input "Apply Now" at bounding box center [47, 370] width 52 height 19
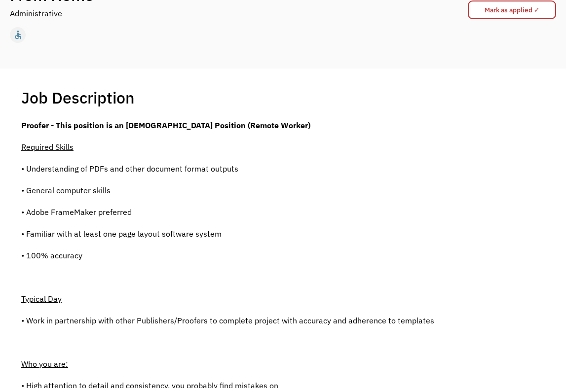
scroll to position [0, 0]
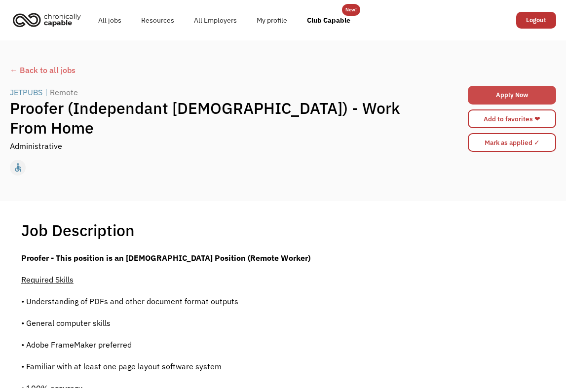
click at [492, 101] on link "Apply Now" at bounding box center [512, 95] width 88 height 19
click at [324, 85] on div "JETPUBS | Remote Proofer (Independant [DEMOGRAPHIC_DATA]) - Work From Home Admi…" at bounding box center [283, 118] width 546 height 71
click at [32, 71] on div "← Back to all jobs" at bounding box center [283, 70] width 546 height 12
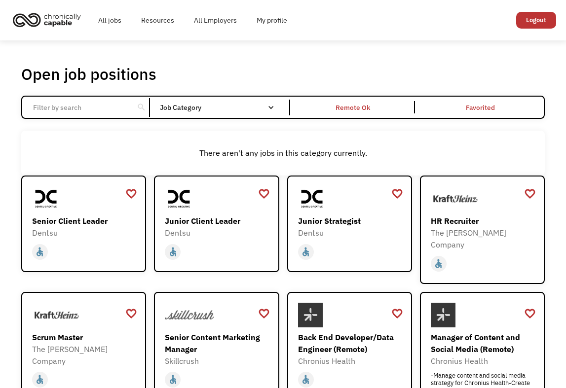
click at [283, 290] on div "favorite_border favorite Saving Senior Client Leader Dentsu [URL][DOMAIN_NAME] …" at bounding box center [282, 369] width 523 height 387
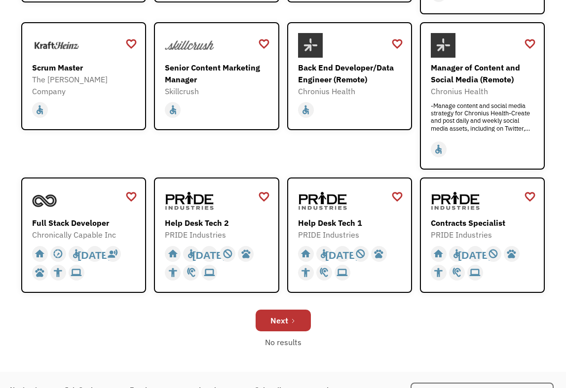
scroll to position [271, 0]
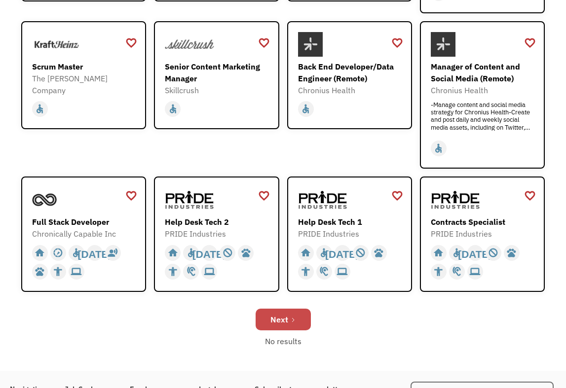
click at [278, 314] on div "Next" at bounding box center [279, 320] width 18 height 12
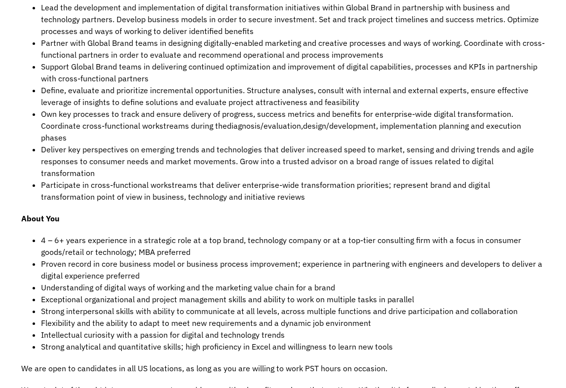
scroll to position [470, 0]
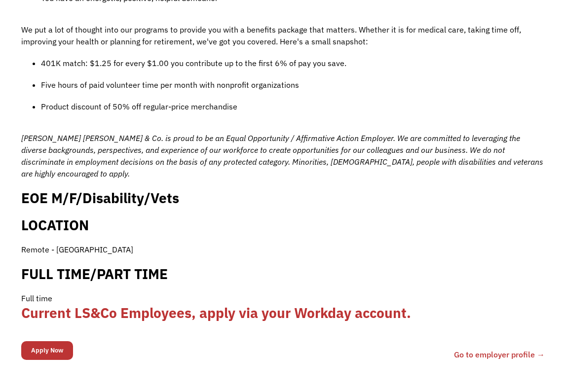
scroll to position [900, 0]
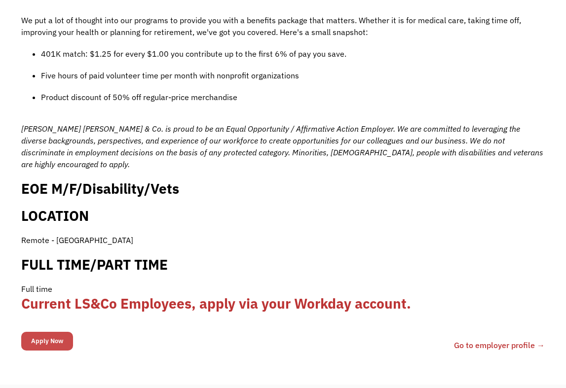
click at [43, 332] on input "Apply Now" at bounding box center [47, 341] width 52 height 19
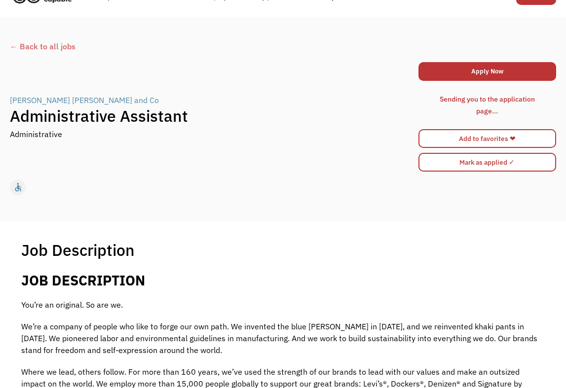
scroll to position [0, 0]
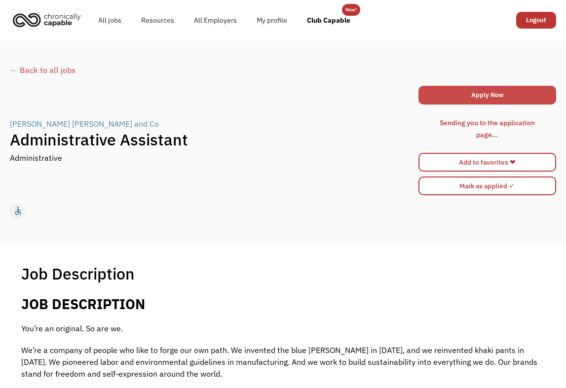
click at [458, 95] on link "Apply Now" at bounding box center [487, 95] width 138 height 19
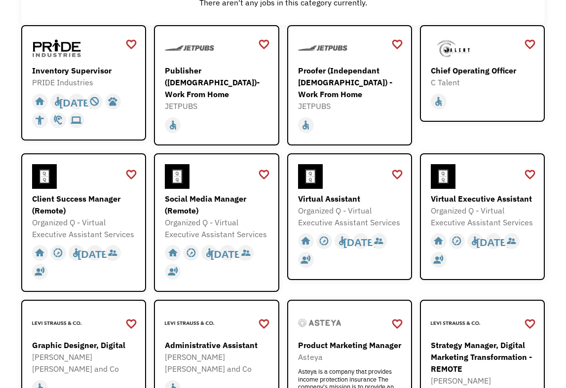
scroll to position [154, 0]
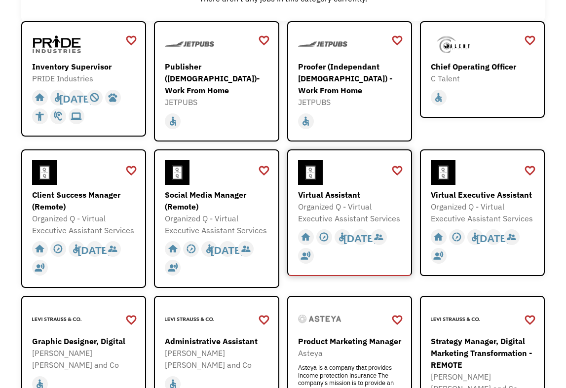
click at [364, 197] on div "Virtual Assistant" at bounding box center [351, 195] width 106 height 12
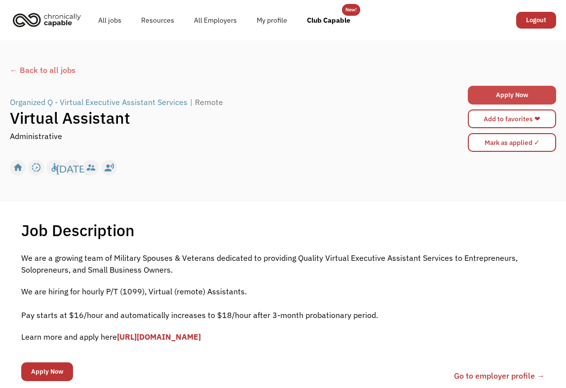
click at [478, 97] on link "Apply Now" at bounding box center [512, 95] width 88 height 19
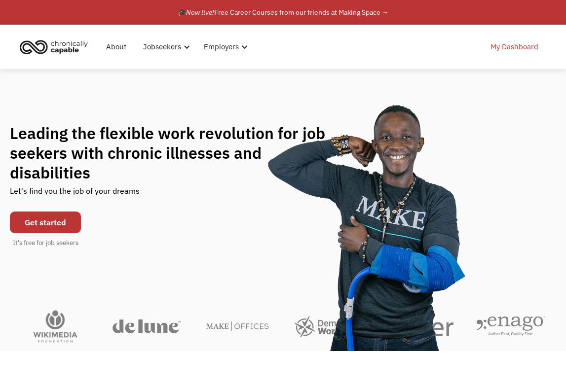
click at [521, 47] on link "My Dashboard" at bounding box center [514, 47] width 60 height 32
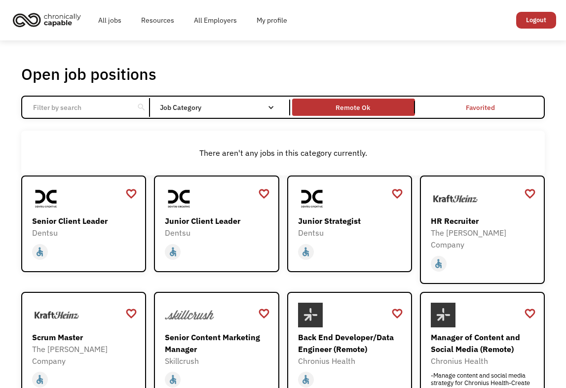
click at [349, 115] on link "Remote Ok" at bounding box center [353, 107] width 127 height 21
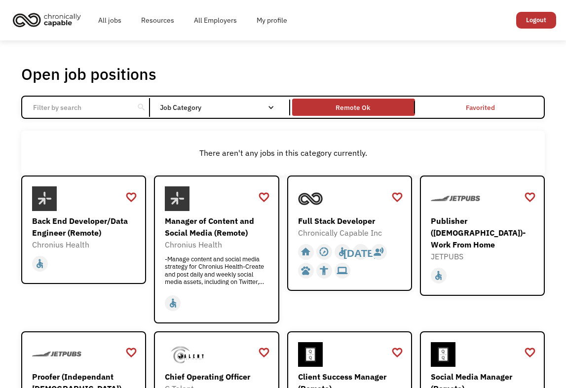
click at [231, 270] on div "-Manage content and social media strategy for Chronius Health-Create and post d…" at bounding box center [218, 270] width 106 height 30
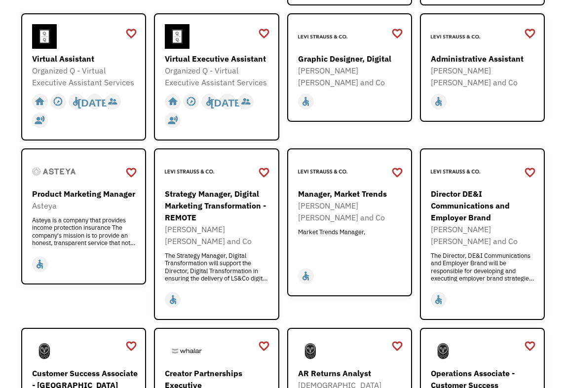
scroll to position [515, 0]
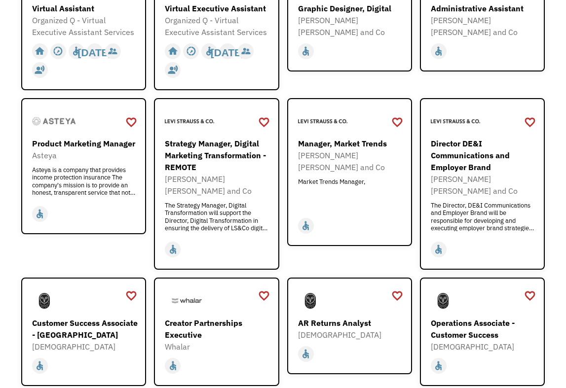
click at [282, 308] on div "favorite_border favorite Saving Senior Client Leader Dentsu [URL][DOMAIN_NAME] …" at bounding box center [282, 369] width 523 height 1416
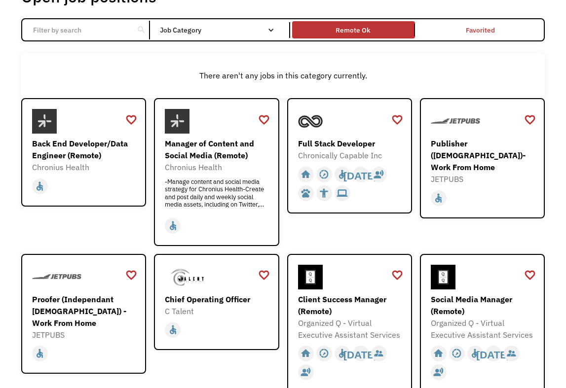
scroll to position [0, 0]
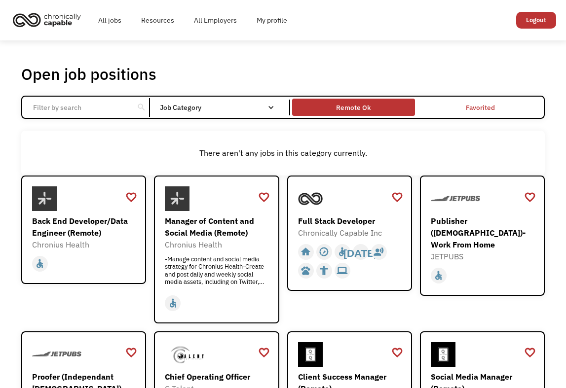
click at [362, 111] on div "Remote Ok" at bounding box center [353, 108] width 35 height 12
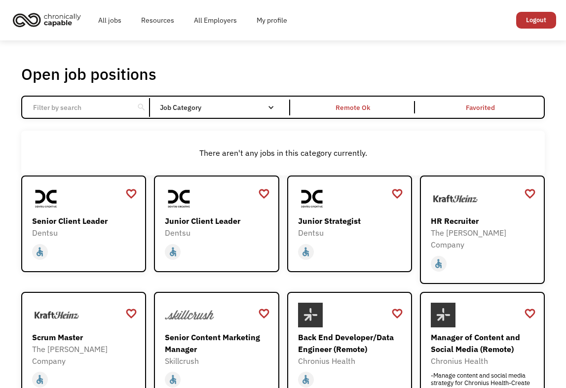
click at [286, 138] on div "There aren't any jobs in this category currently." at bounding box center [282, 153] width 523 height 45
click at [281, 211] on div "favorite_border favorite Saving Senior Client Leader Dentsu [URL][DOMAIN_NAME] …" at bounding box center [282, 369] width 523 height 387
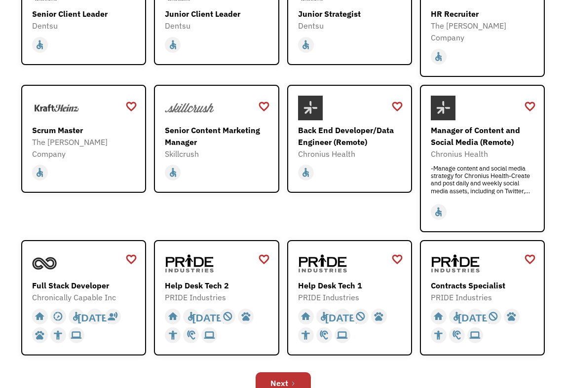
scroll to position [215, 0]
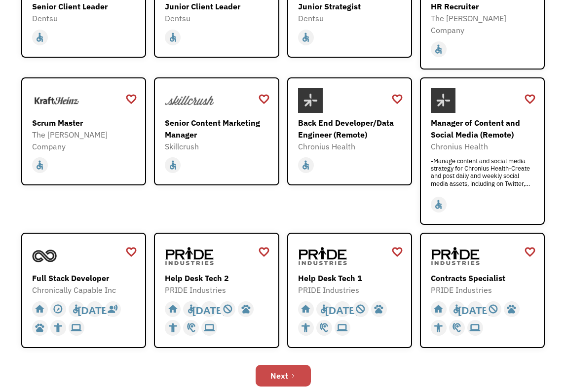
click at [291, 373] on icon "Next Page" at bounding box center [293, 376] width 6 height 6
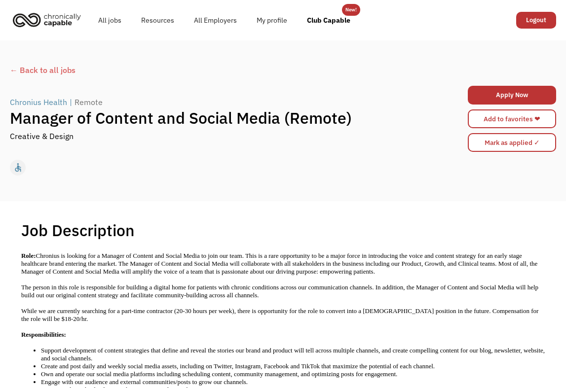
click at [228, 233] on div "Job Description Filter using keywords Search" at bounding box center [282, 230] width 523 height 20
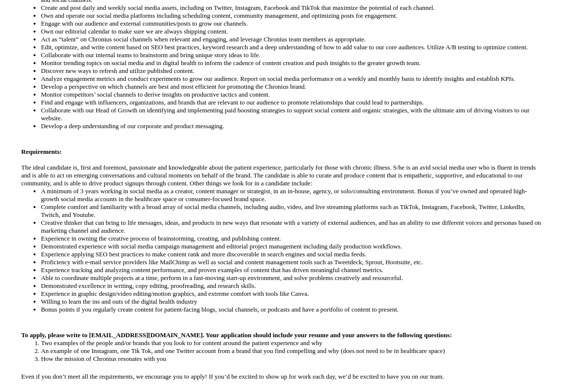
scroll to position [426, 0]
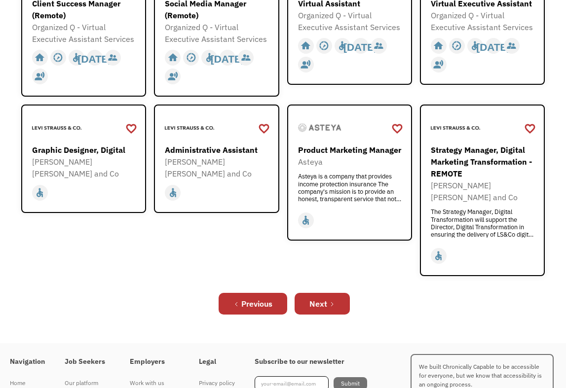
scroll to position [371, 0]
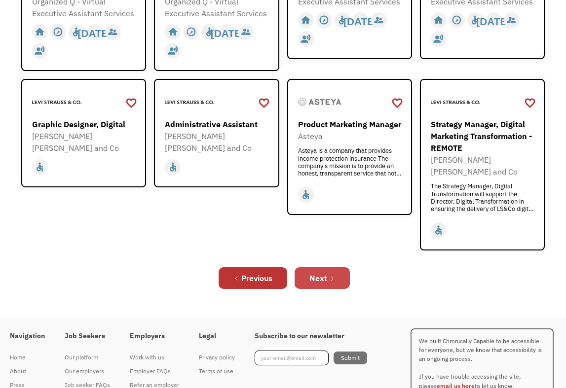
click at [329, 276] on icon "Next Page" at bounding box center [332, 279] width 6 height 6
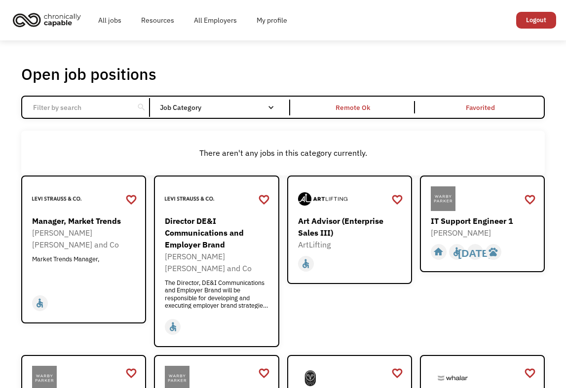
click at [282, 255] on div "favorite_border favorite Saving Senior Client Leader Dentsu [URL][DOMAIN_NAME] …" at bounding box center [282, 378] width 523 height 404
click at [370, 234] on div "Art Advisor (Enterprise Sales III)" at bounding box center [351, 227] width 106 height 24
click at [281, 269] on div "favorite_border favorite Saving Senior Client Leader Dentsu [URL][DOMAIN_NAME] …" at bounding box center [282, 378] width 523 height 404
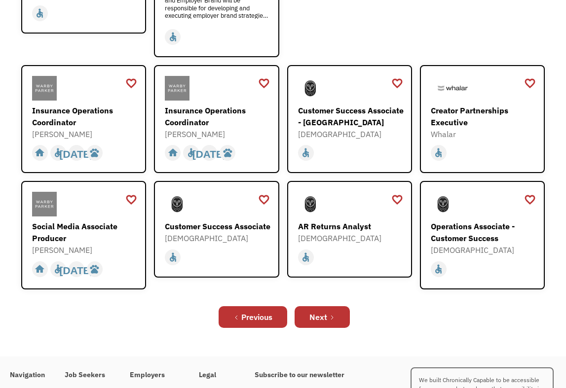
scroll to position [298, 0]
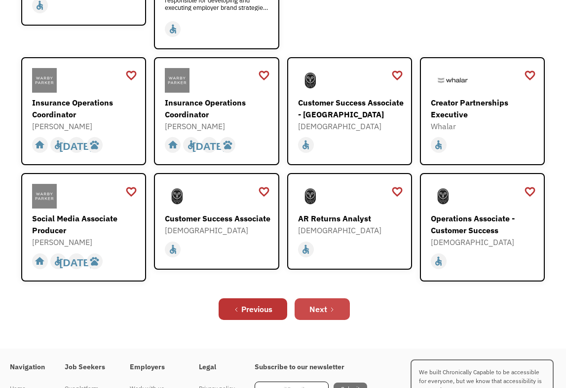
click at [329, 308] on link "Next" at bounding box center [321, 309] width 55 height 22
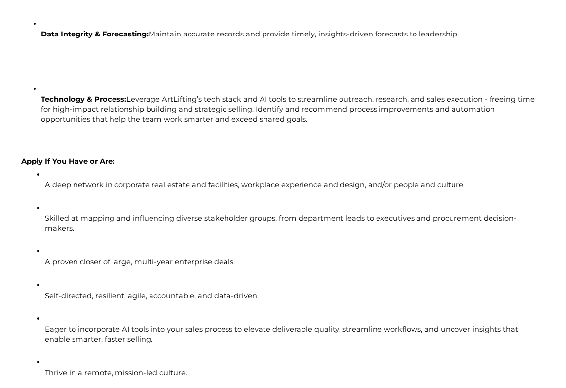
scroll to position [1116, 0]
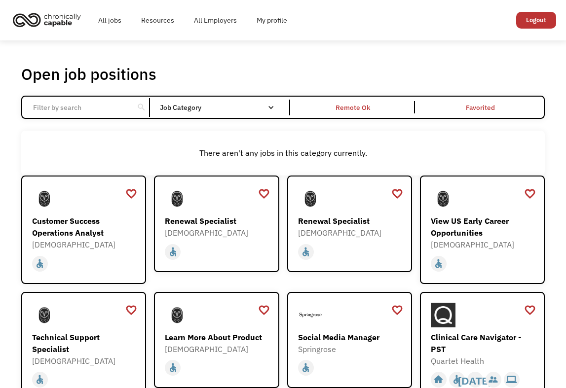
click at [282, 293] on div "favorite_border favorite Saving Senior Client Leader Dentsu [URL][DOMAIN_NAME] …" at bounding box center [282, 358] width 523 height 364
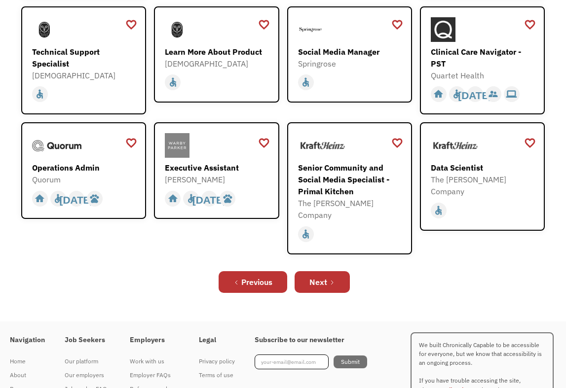
scroll to position [299, 0]
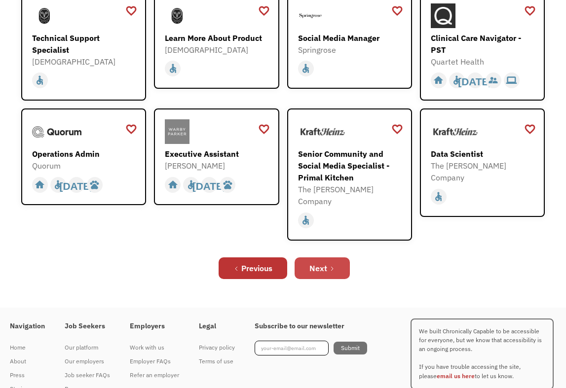
click at [313, 262] on div "Next" at bounding box center [318, 268] width 18 height 12
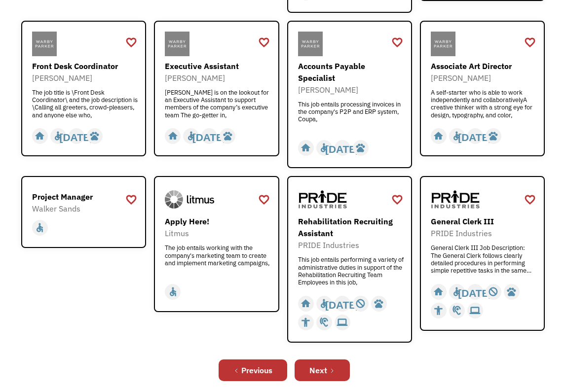
scroll to position [288, 0]
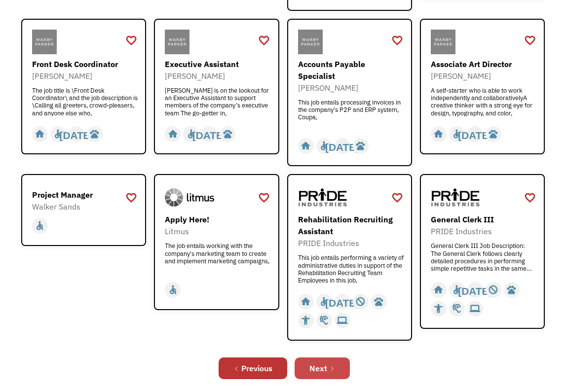
click at [315, 358] on link "Next" at bounding box center [321, 369] width 55 height 22
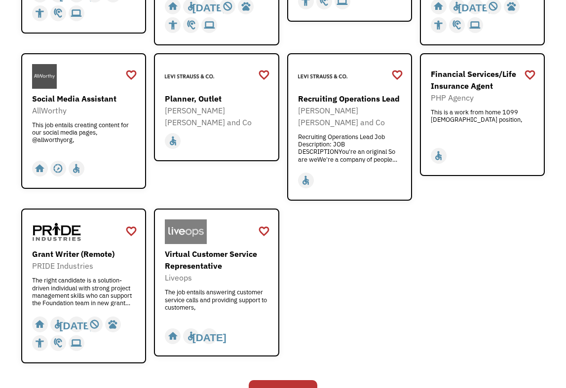
scroll to position [315, 0]
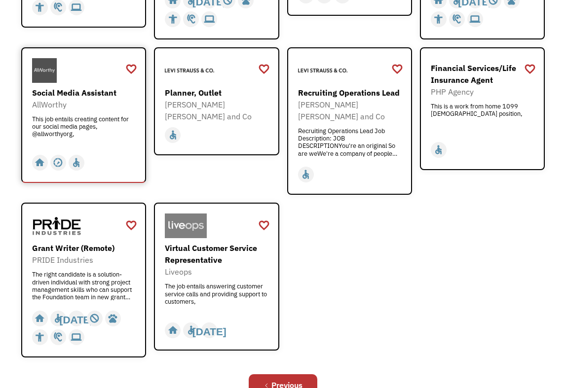
click at [106, 144] on div "This job entails creating content for our social media pages, @allworthyorg," at bounding box center [85, 130] width 106 height 30
